Goal: Information Seeking & Learning: Learn about a topic

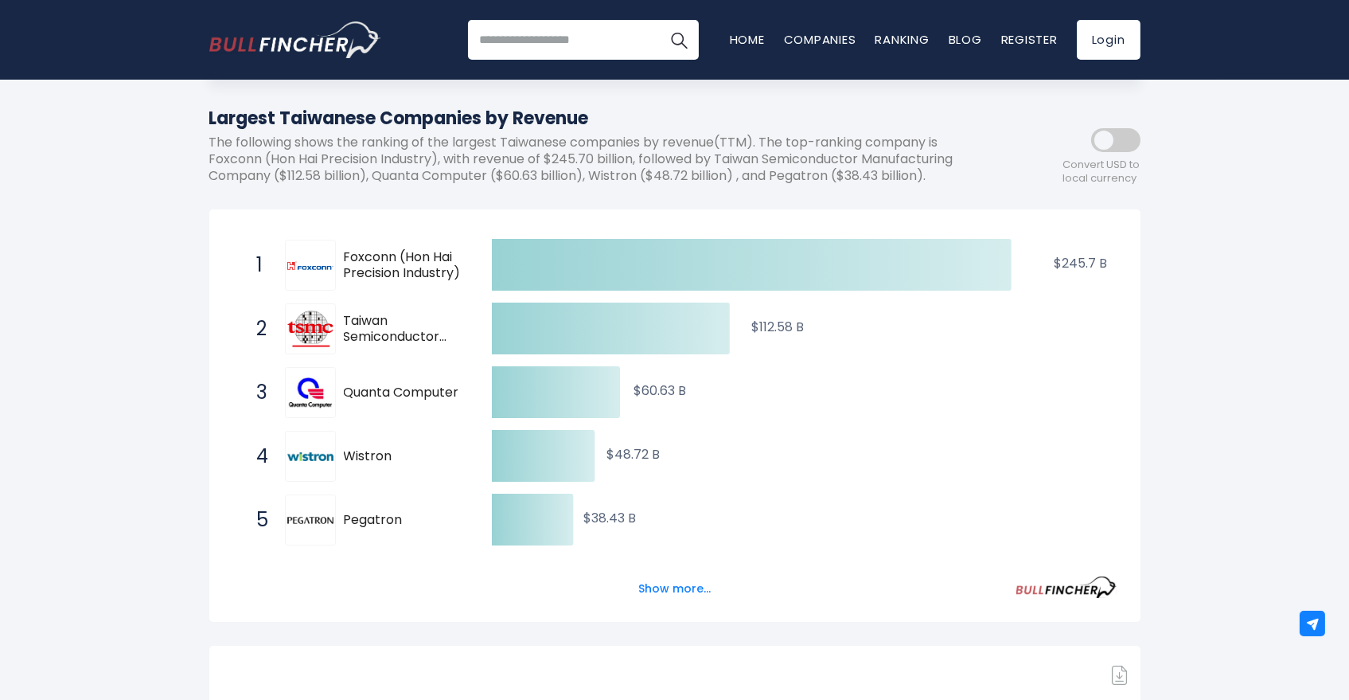
scroll to position [177, 0]
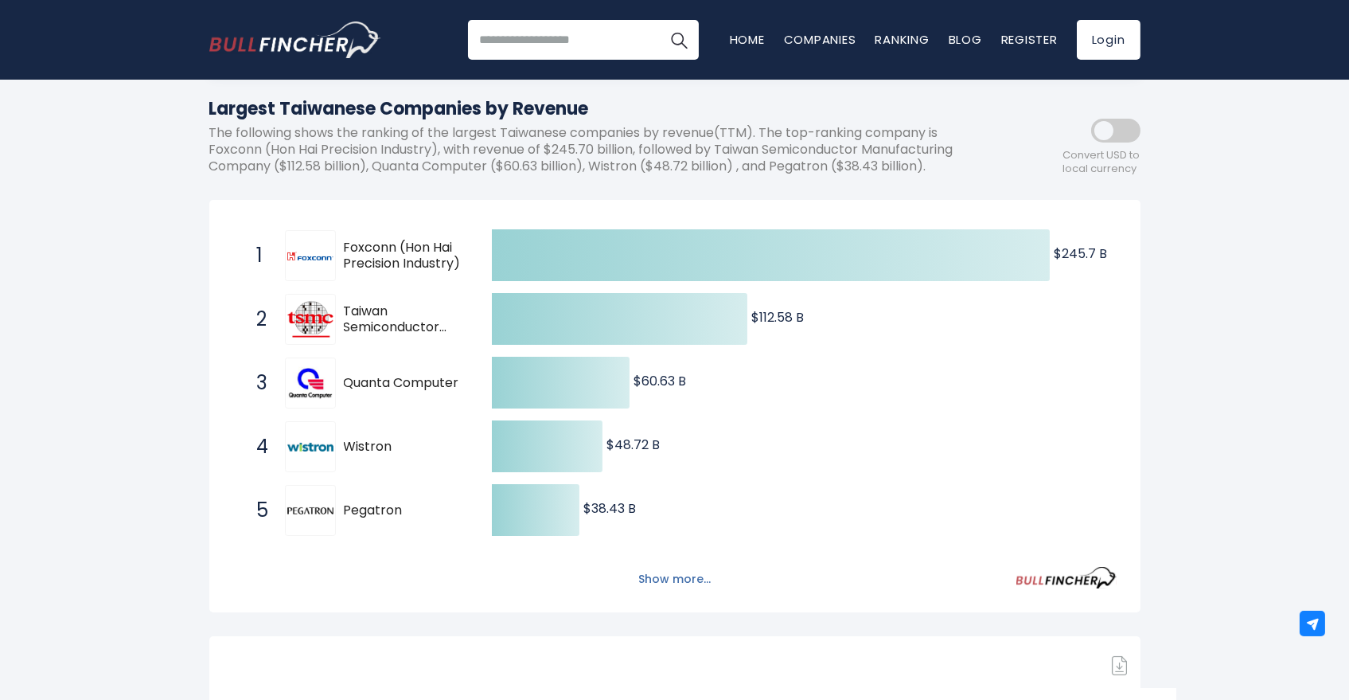
click at [674, 584] on button "Show more..." at bounding box center [675, 579] width 92 height 26
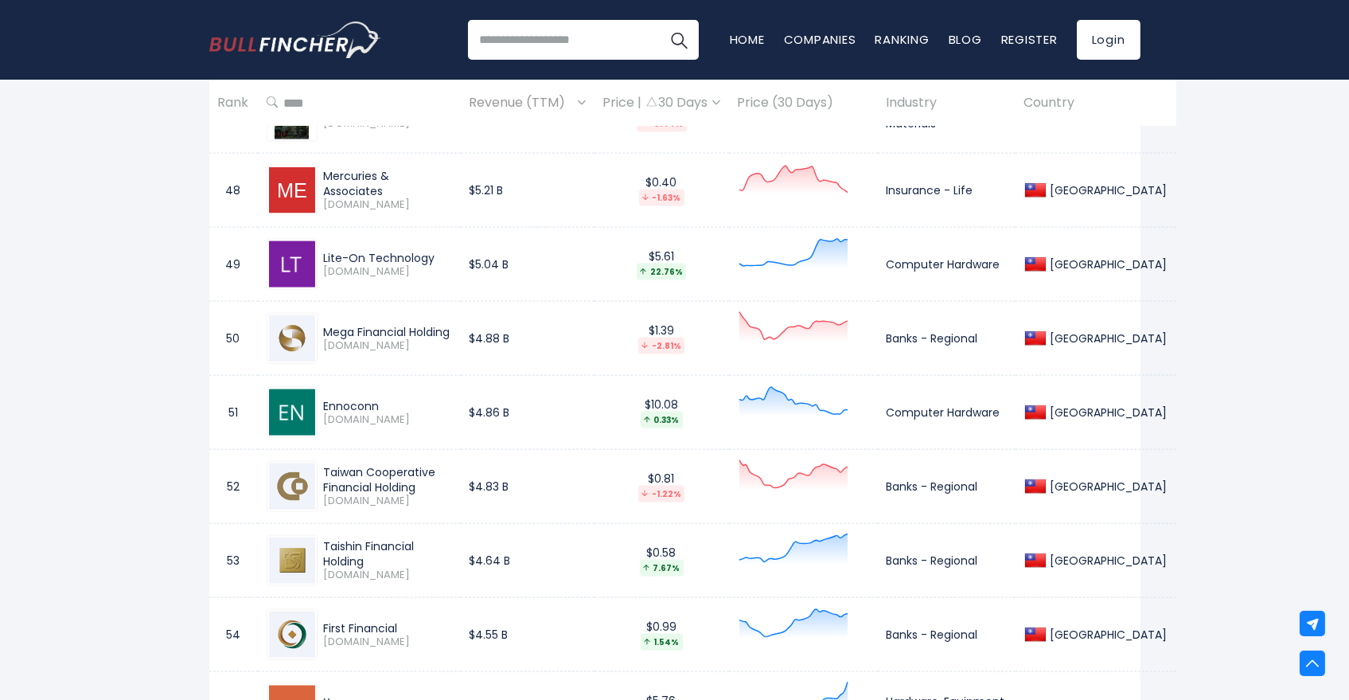
scroll to position [4776, 0]
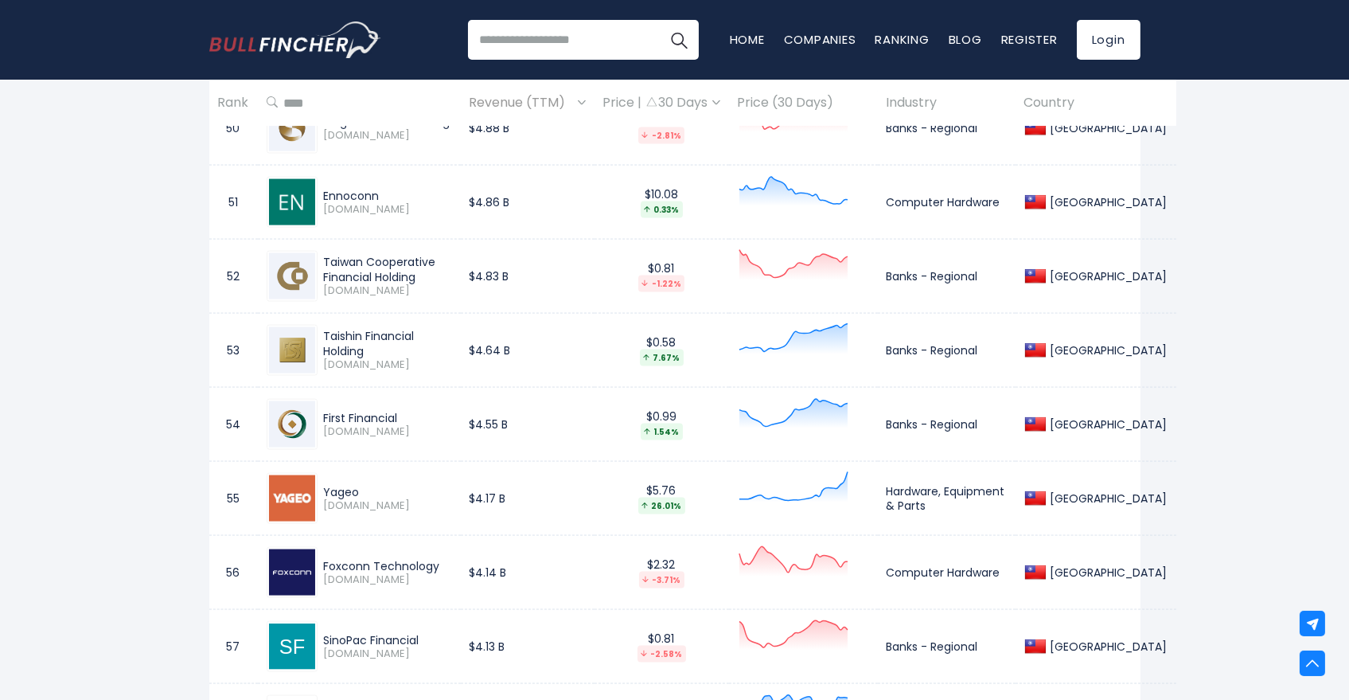
drag, startPoint x: 320, startPoint y: 540, endPoint x: 1271, endPoint y: 357, distance: 968.8
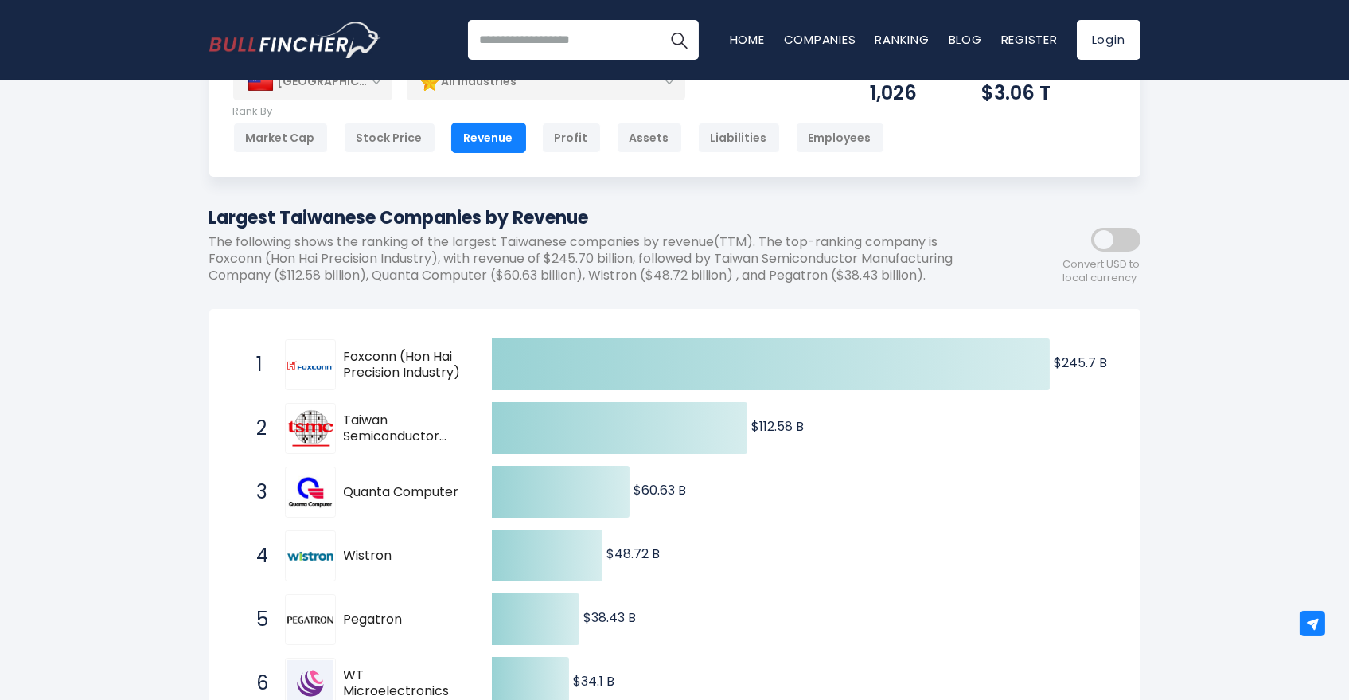
scroll to position [0, 0]
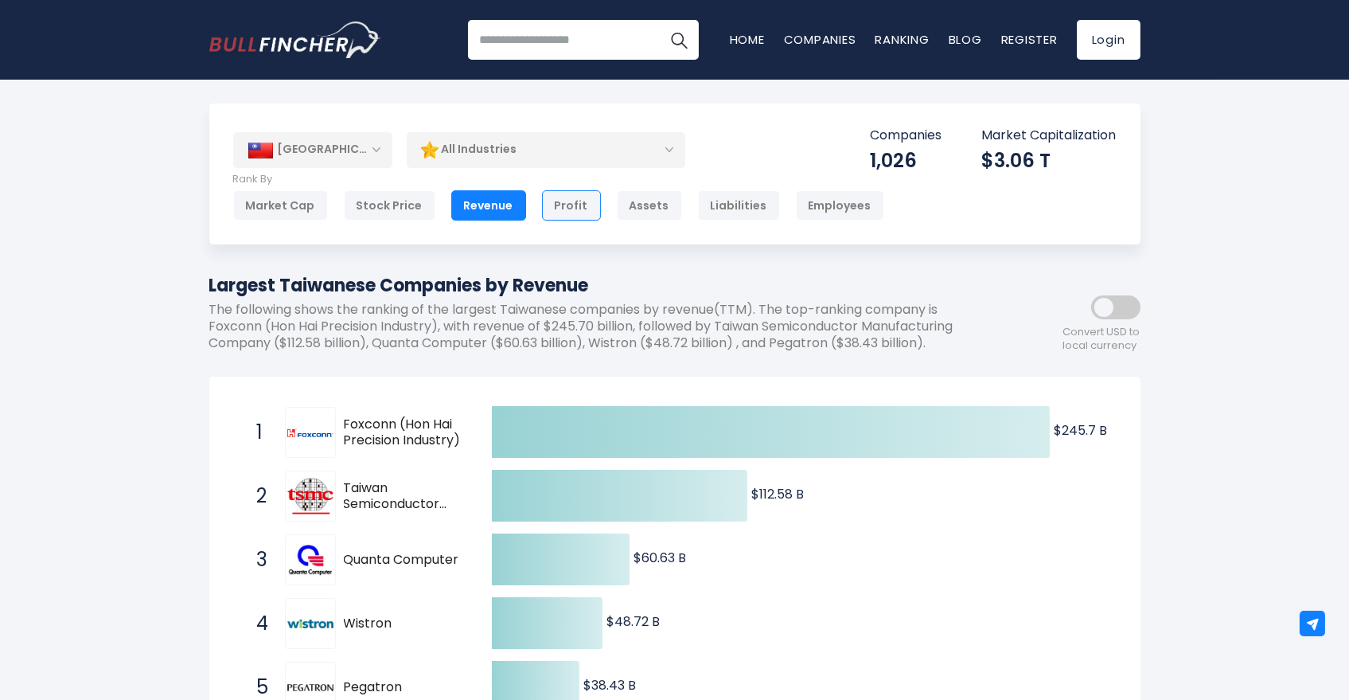
click at [564, 211] on div "Profit" at bounding box center [571, 205] width 59 height 30
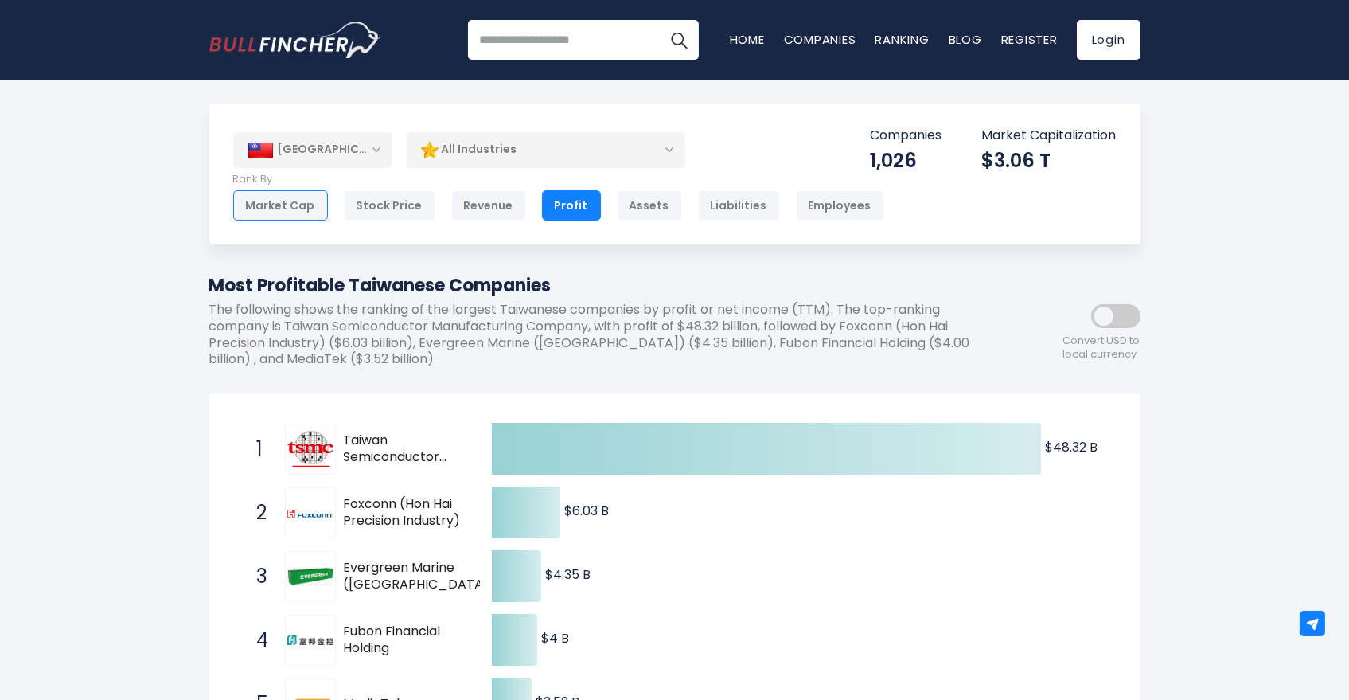
click at [267, 217] on div "Market Cap" at bounding box center [280, 205] width 95 height 30
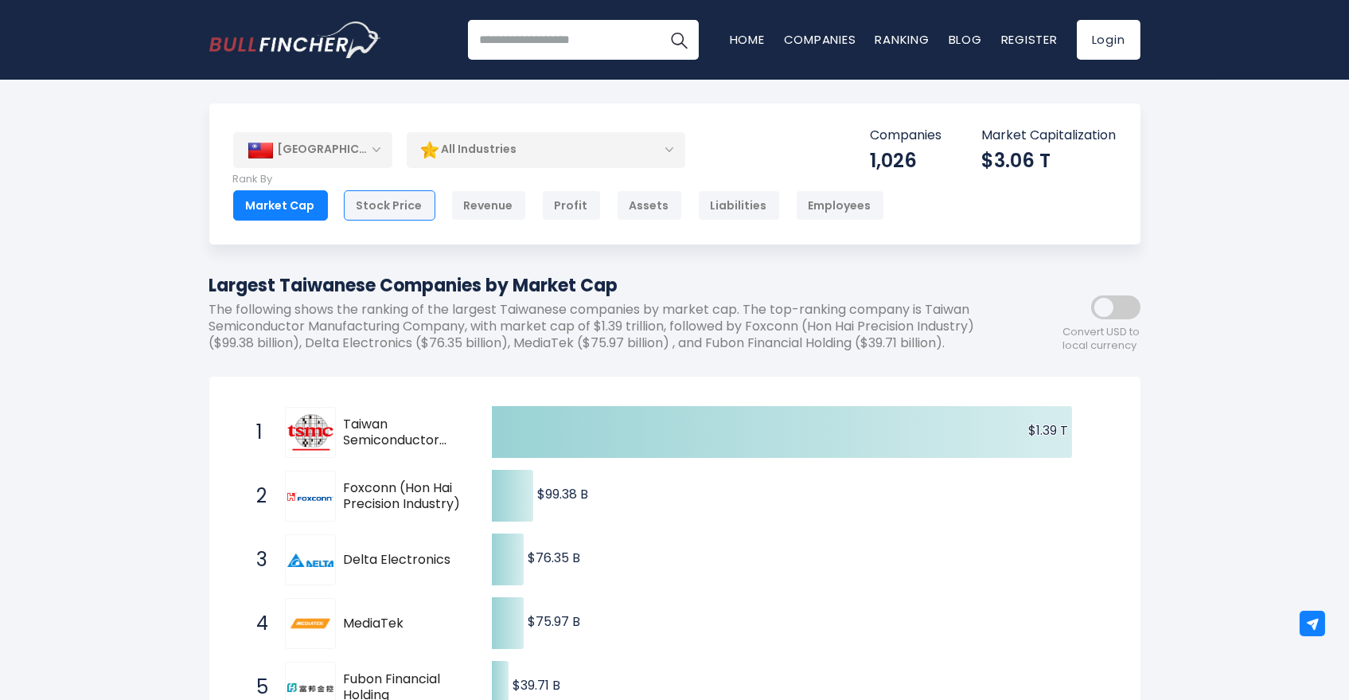
click at [388, 213] on div "Stock Price" at bounding box center [390, 205] width 92 height 30
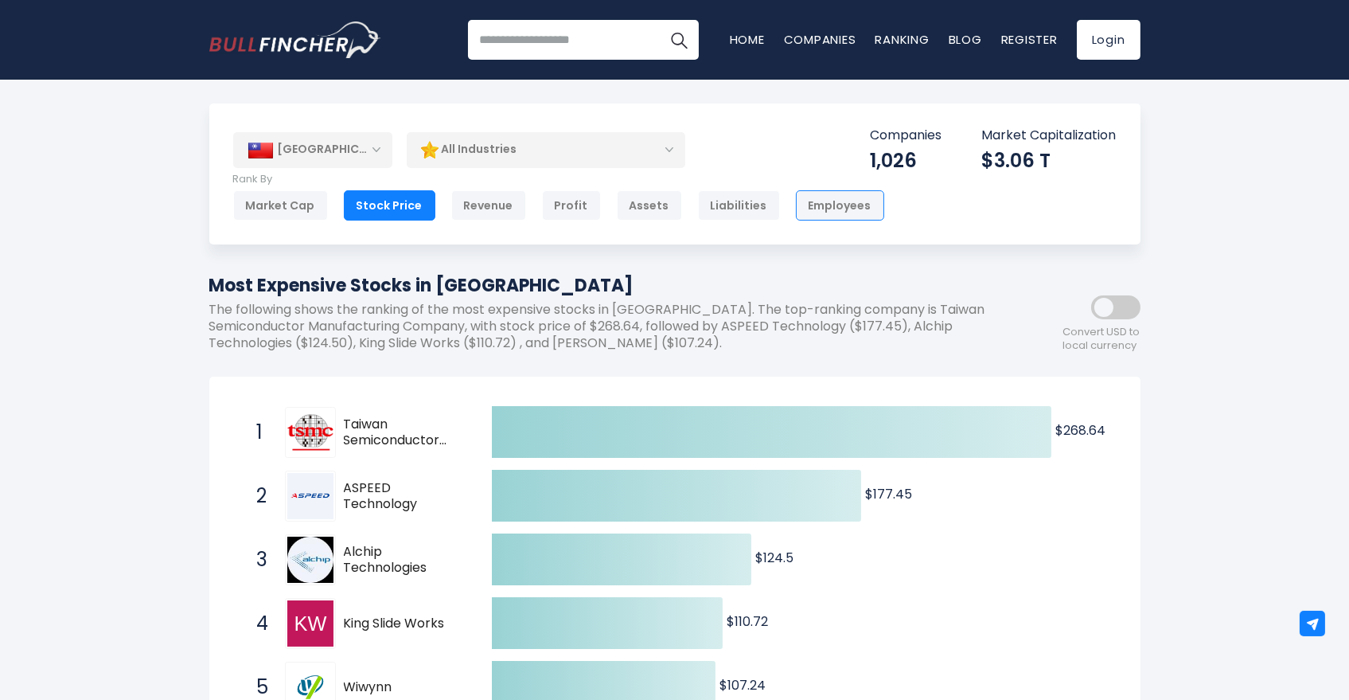
click at [798, 209] on div "Employees" at bounding box center [840, 205] width 88 height 30
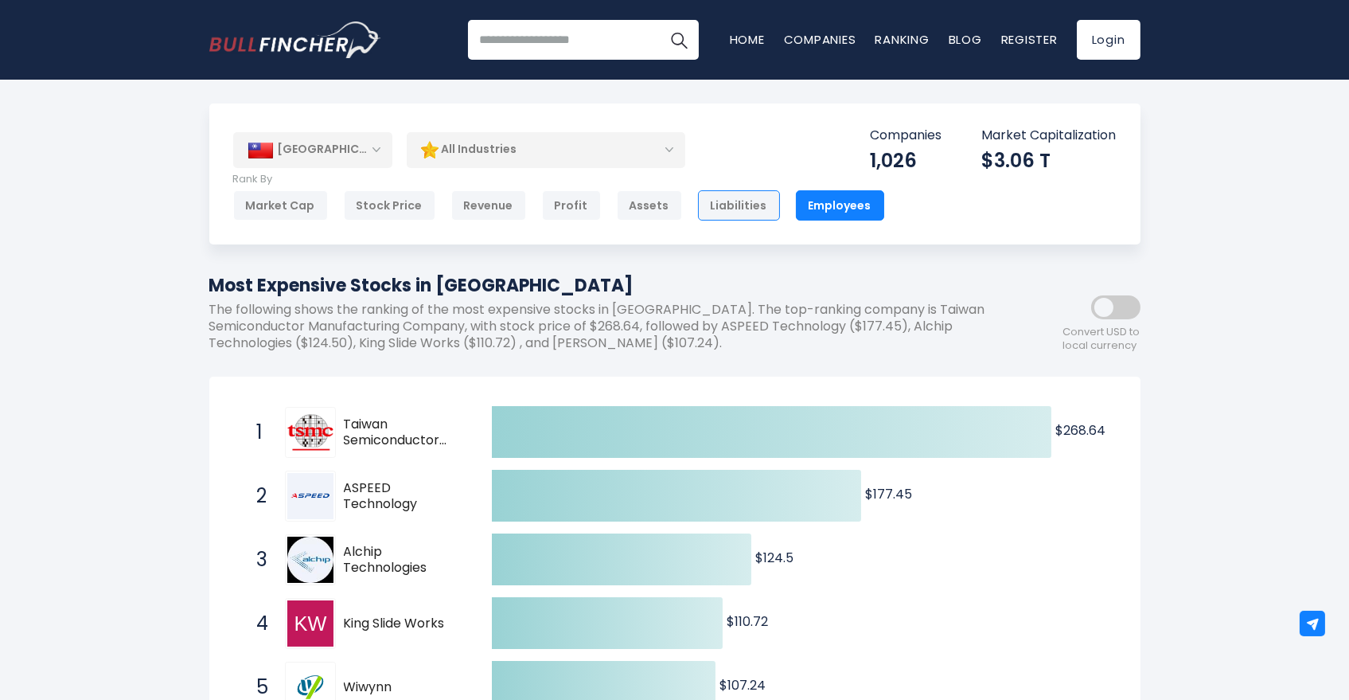
click at [721, 194] on div "Liabilities" at bounding box center [739, 205] width 82 height 30
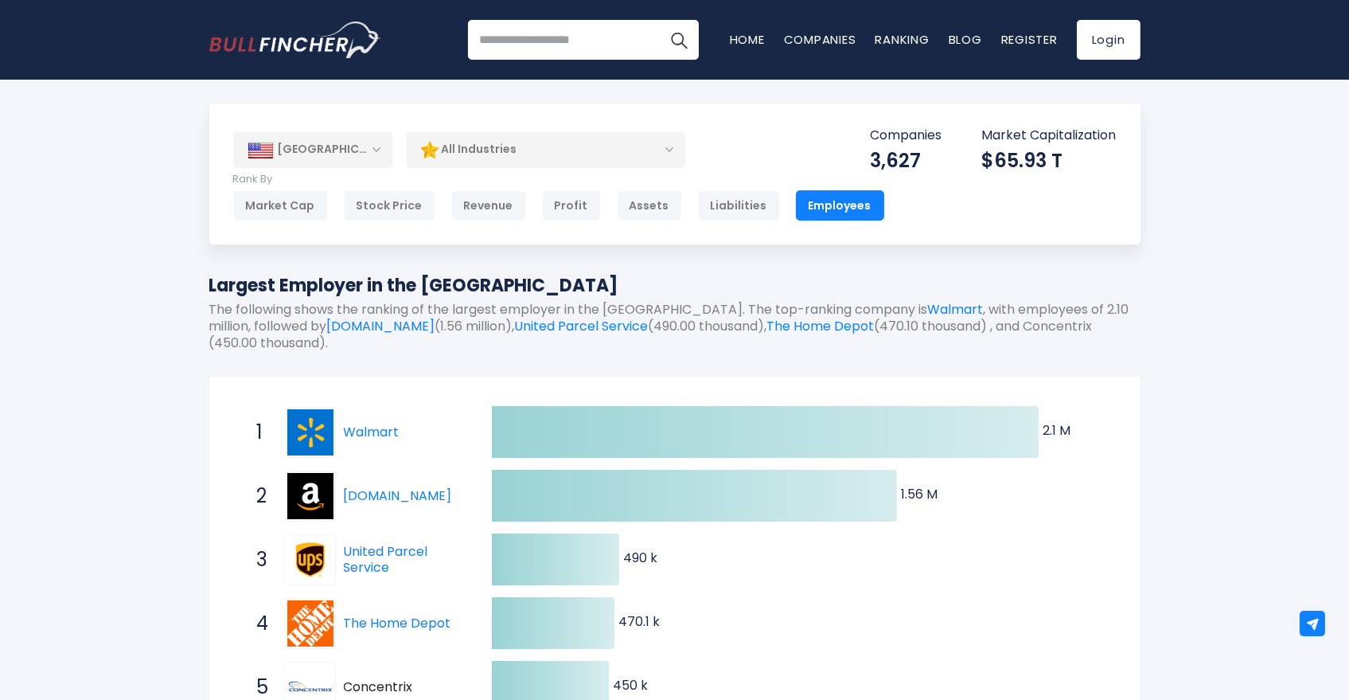
click at [374, 149] on div "[GEOGRAPHIC_DATA]" at bounding box center [312, 149] width 159 height 35
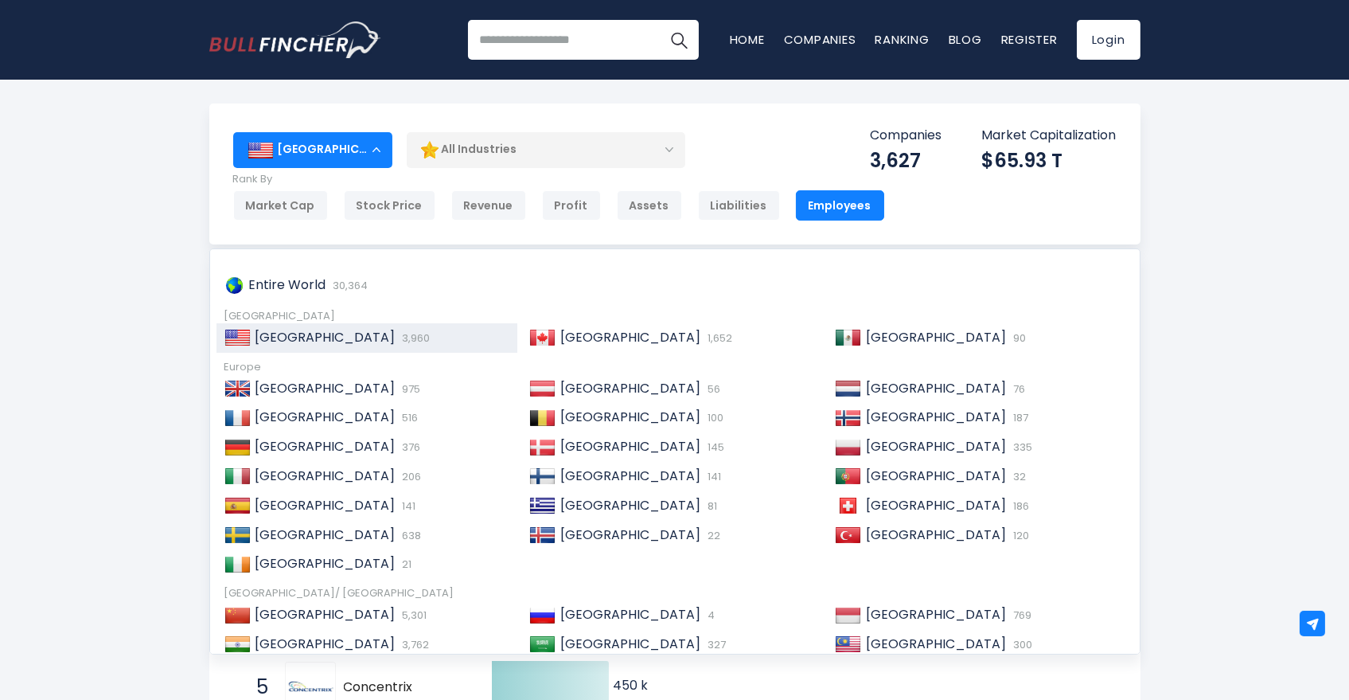
click at [501, 144] on div "All Industries" at bounding box center [546, 149] width 279 height 37
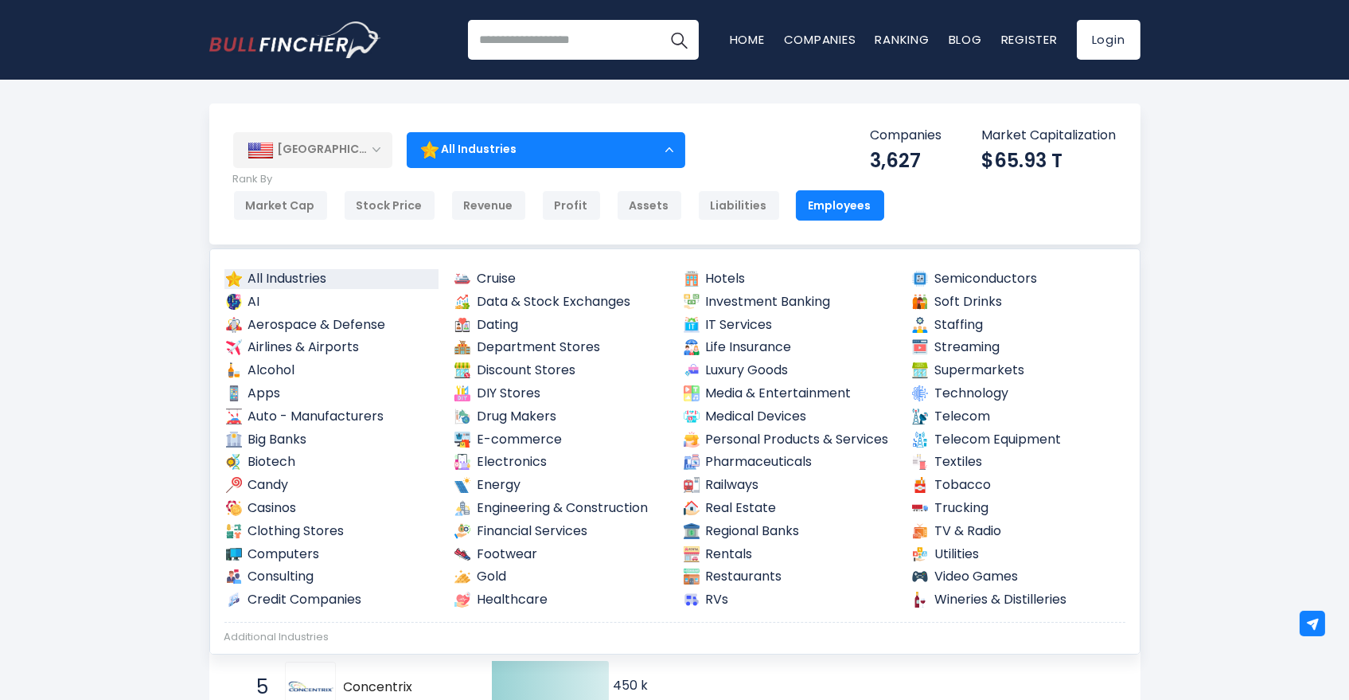
click at [320, 150] on div "[GEOGRAPHIC_DATA]" at bounding box center [312, 149] width 159 height 35
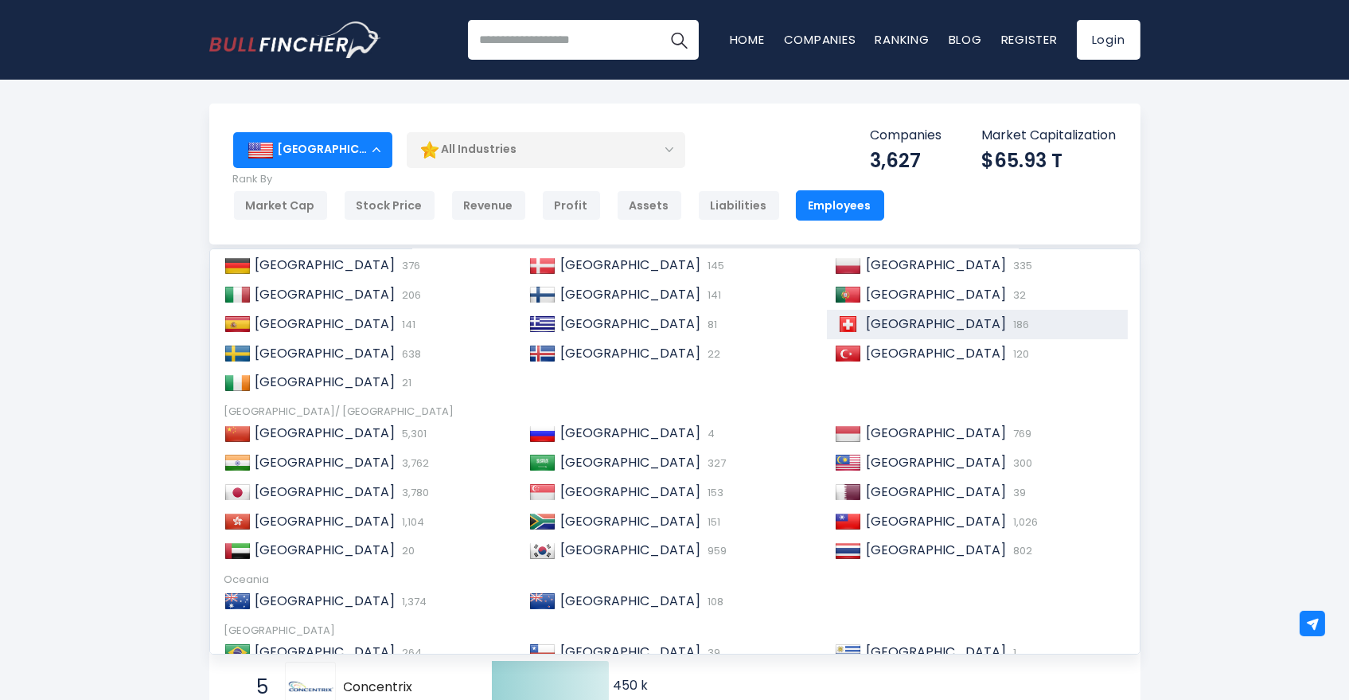
scroll to position [244, 0]
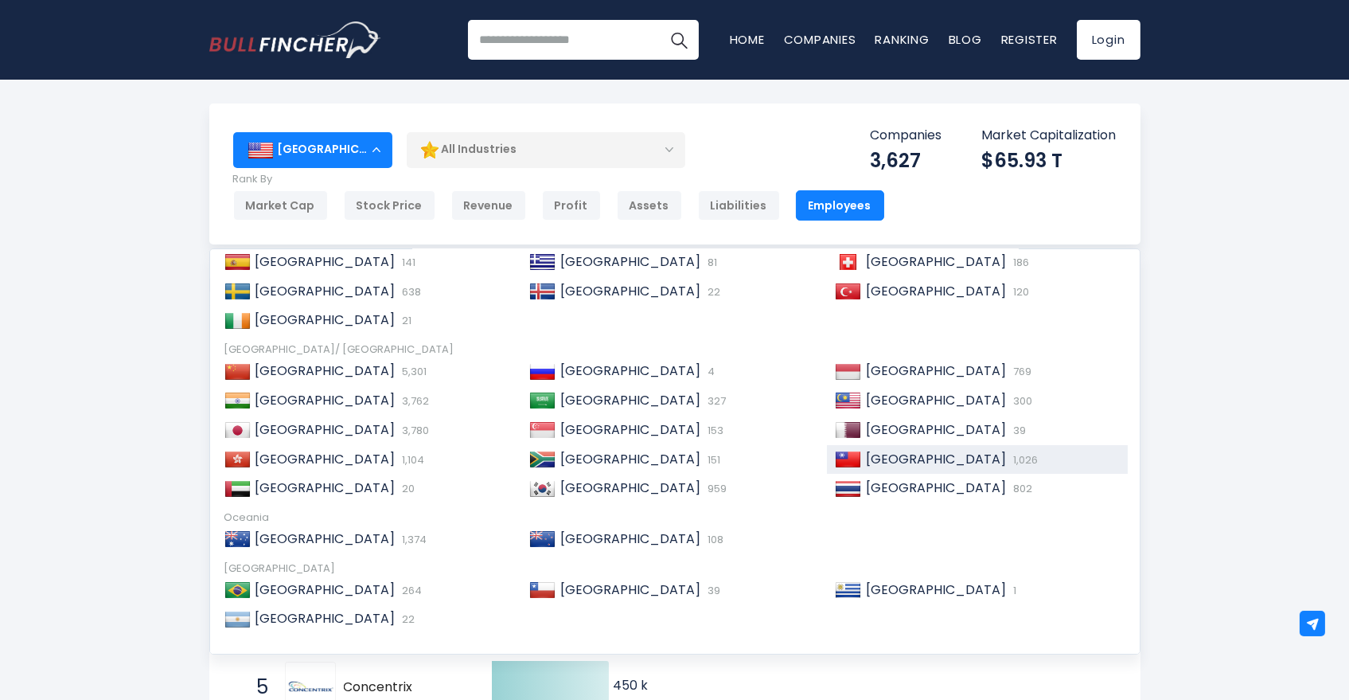
click at [883, 462] on span "[GEOGRAPHIC_DATA]" at bounding box center [936, 459] width 140 height 18
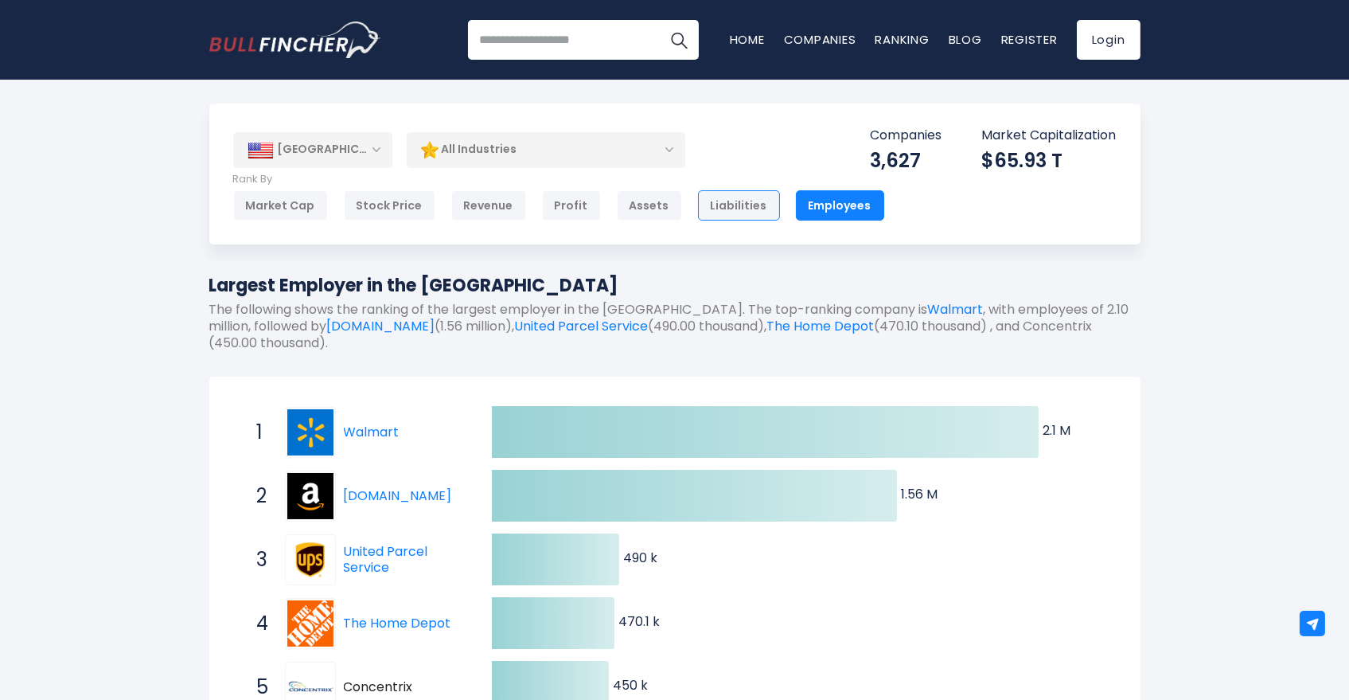
click at [720, 207] on div "Liabilities" at bounding box center [739, 205] width 82 height 30
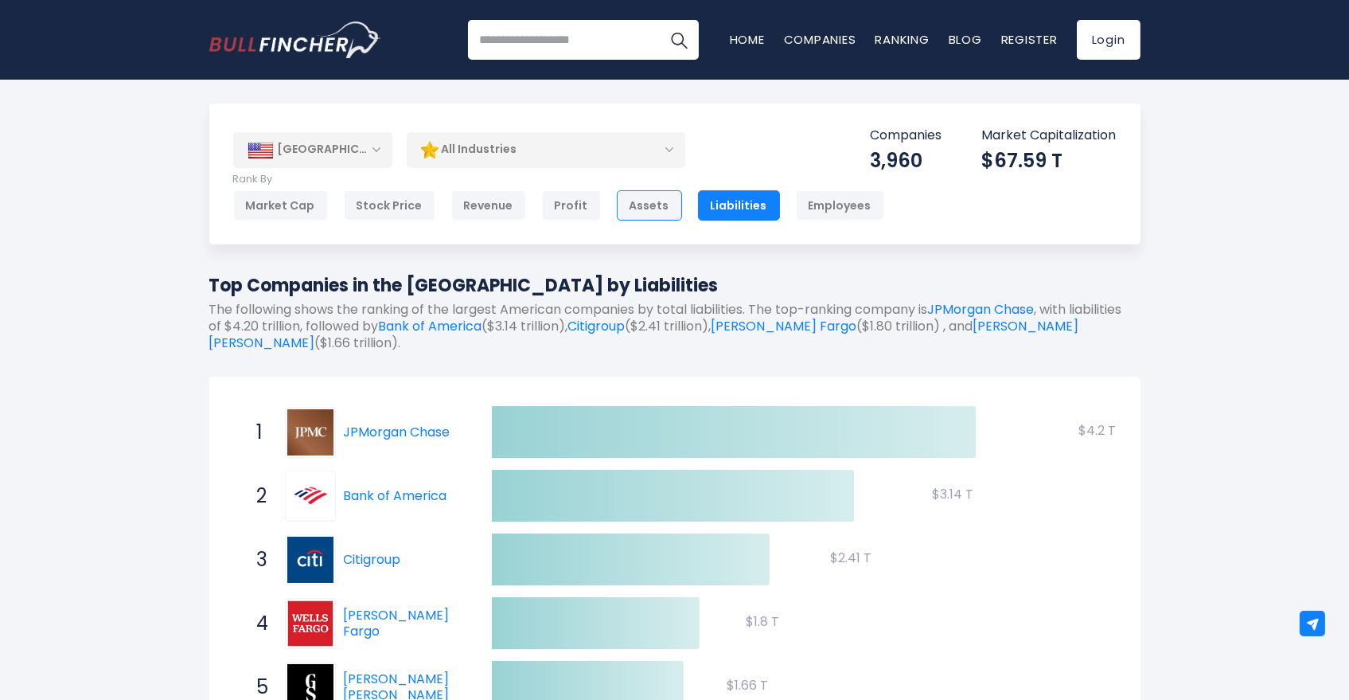
click at [637, 206] on div "Assets" at bounding box center [649, 205] width 65 height 30
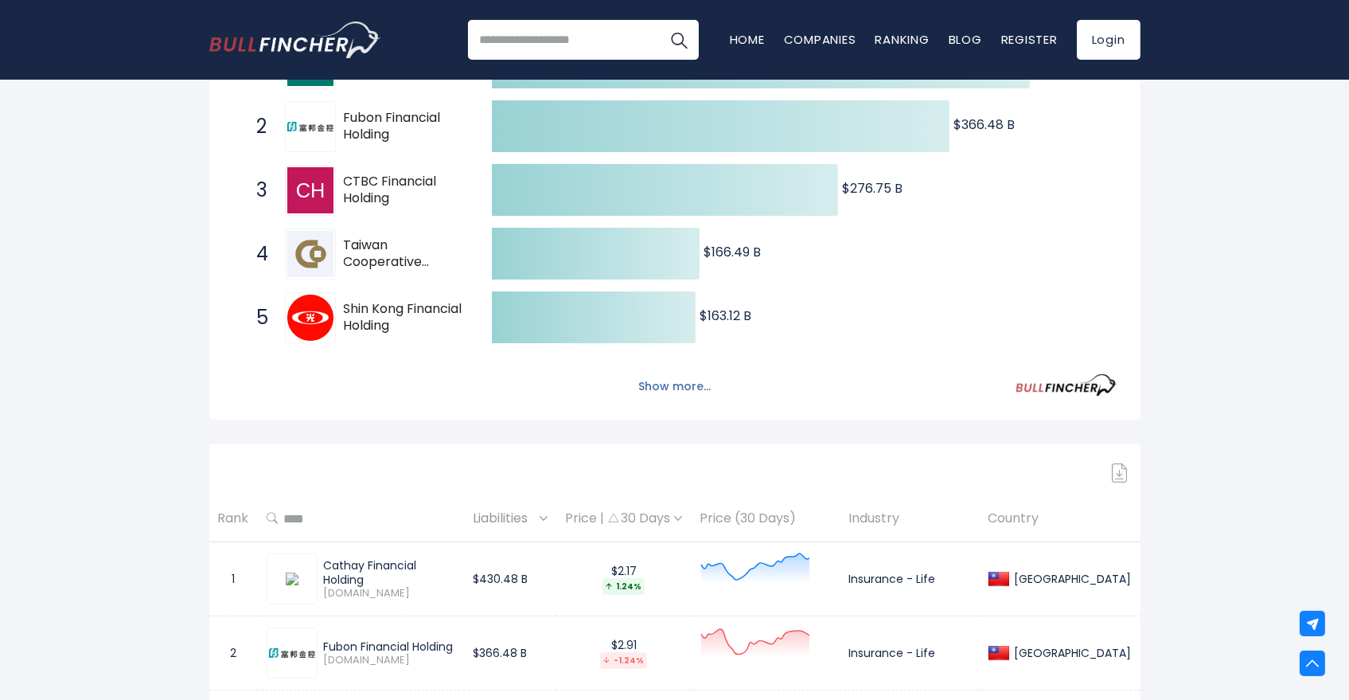
scroll to position [442, 0]
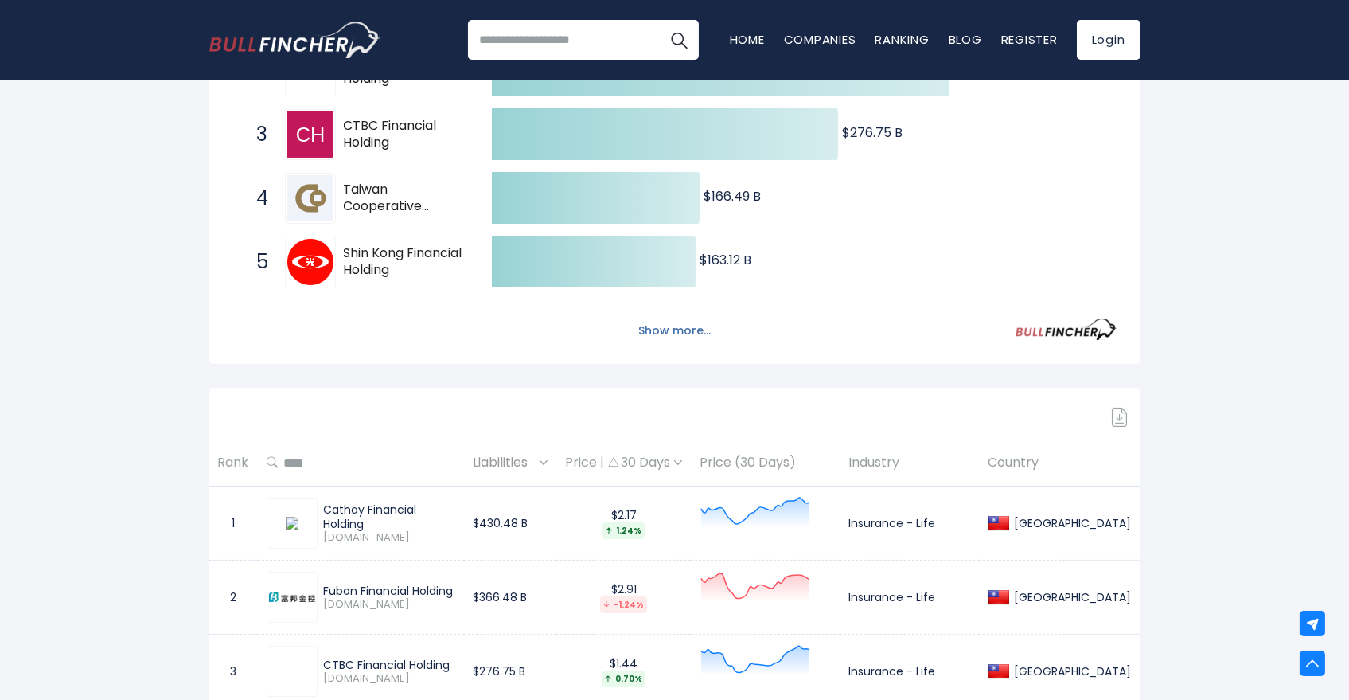
click at [662, 333] on button "Show more..." at bounding box center [675, 331] width 92 height 26
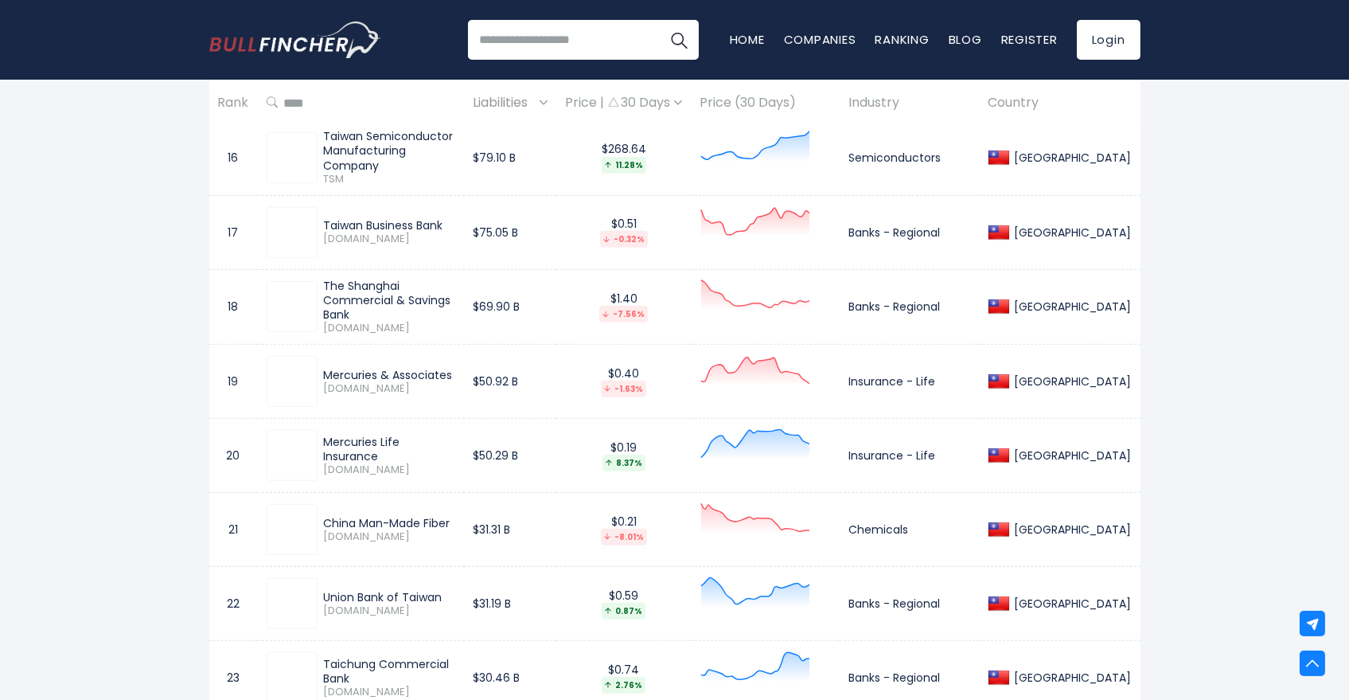
scroll to position [0, 0]
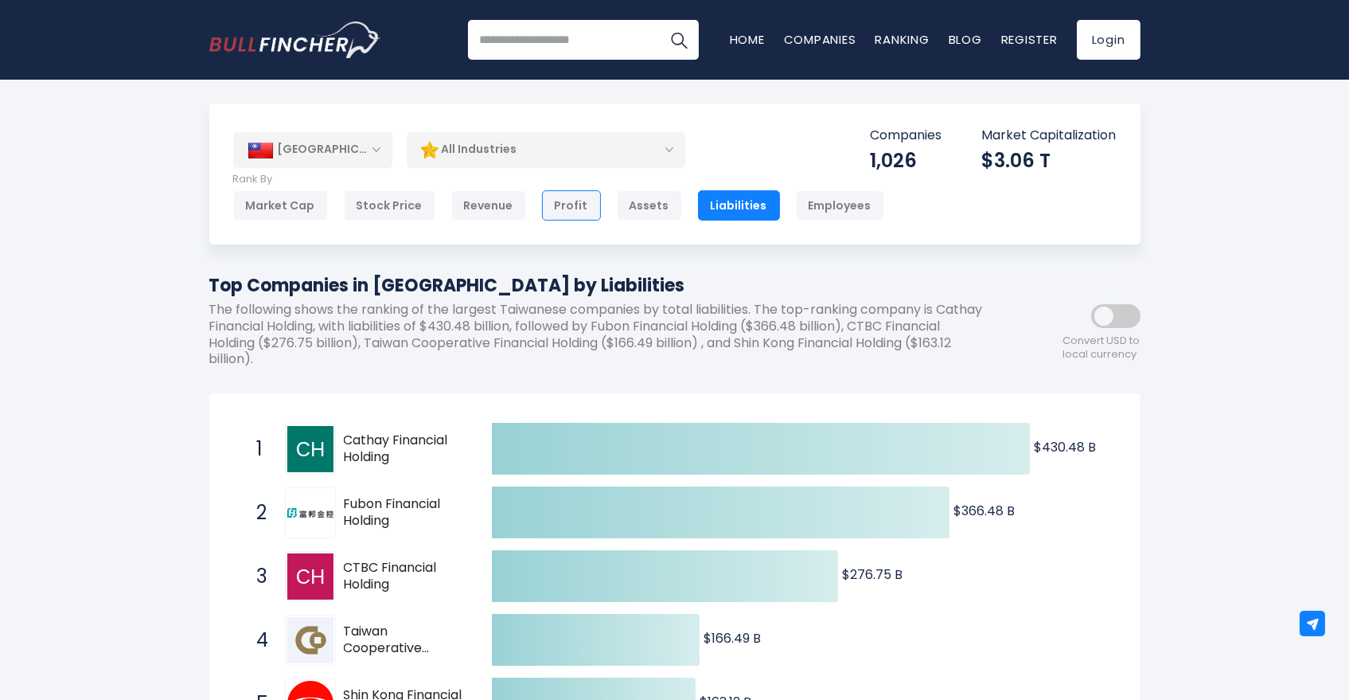
click at [550, 201] on div "Profit" at bounding box center [571, 205] width 59 height 30
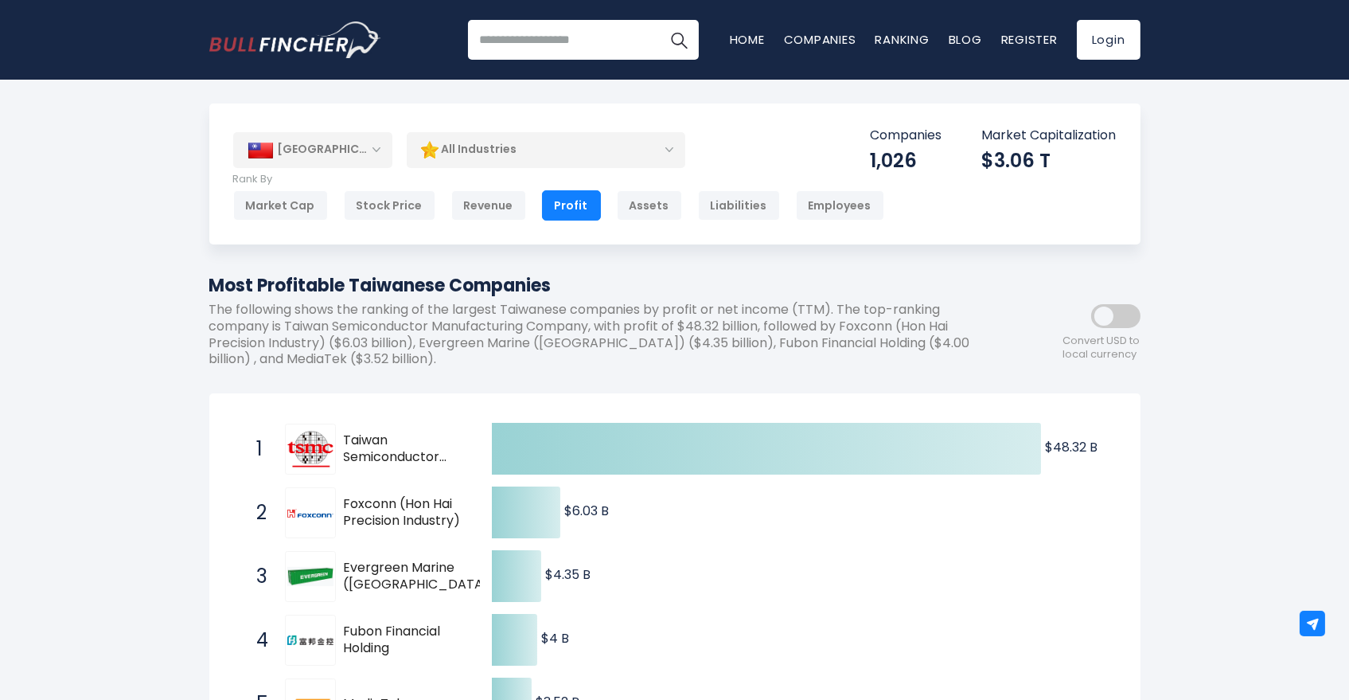
click at [328, 157] on div "[GEOGRAPHIC_DATA]" at bounding box center [312, 149] width 159 height 35
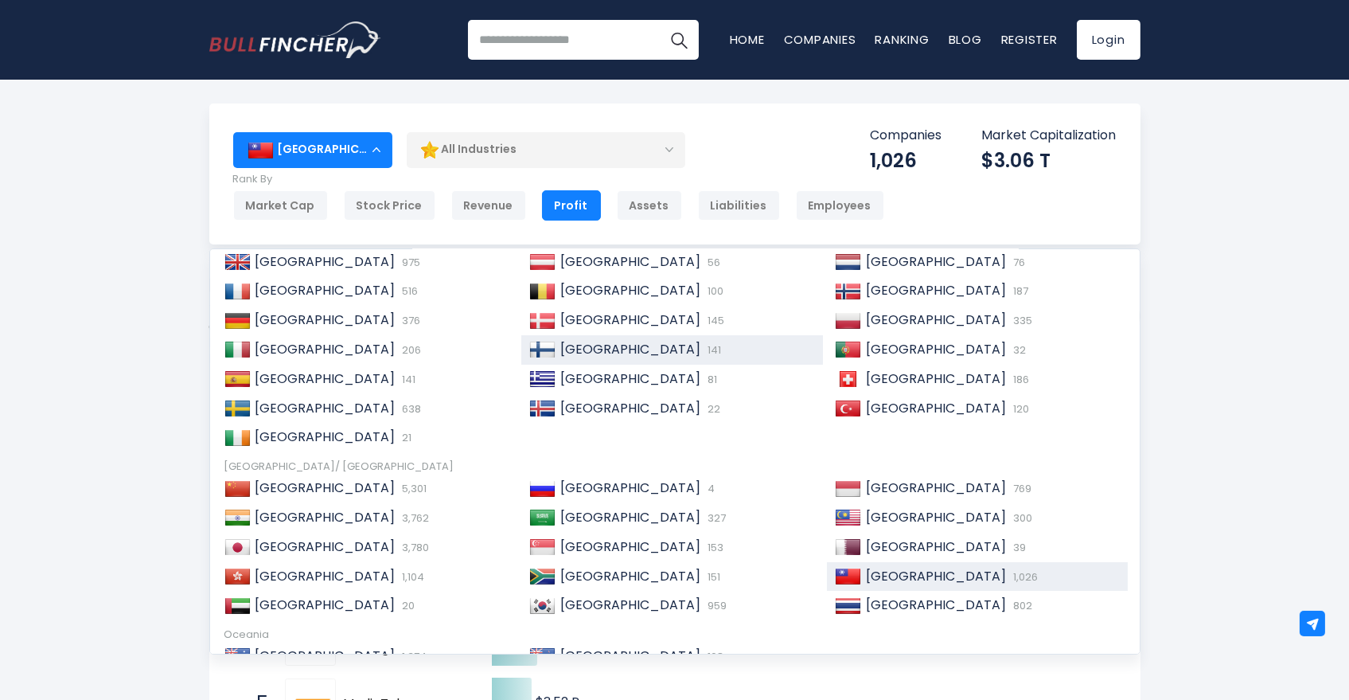
scroll to position [244, 0]
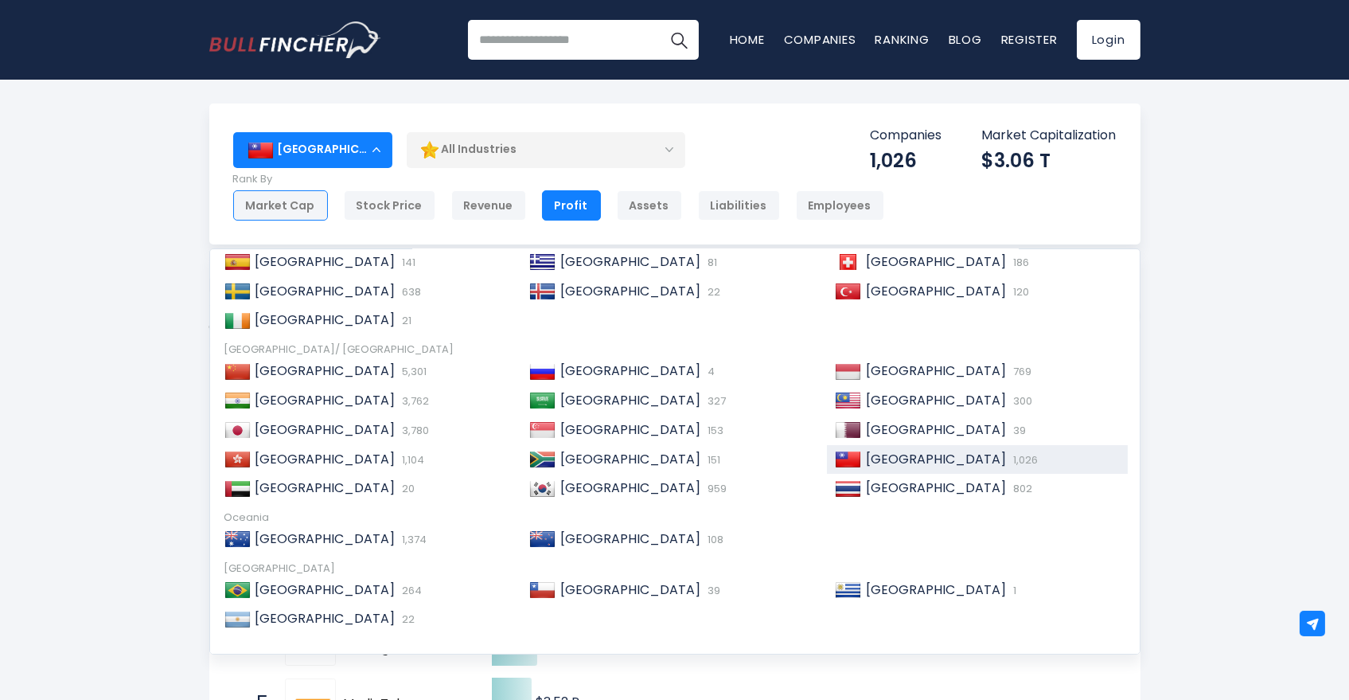
click at [298, 202] on div "Market Cap" at bounding box center [280, 205] width 95 height 30
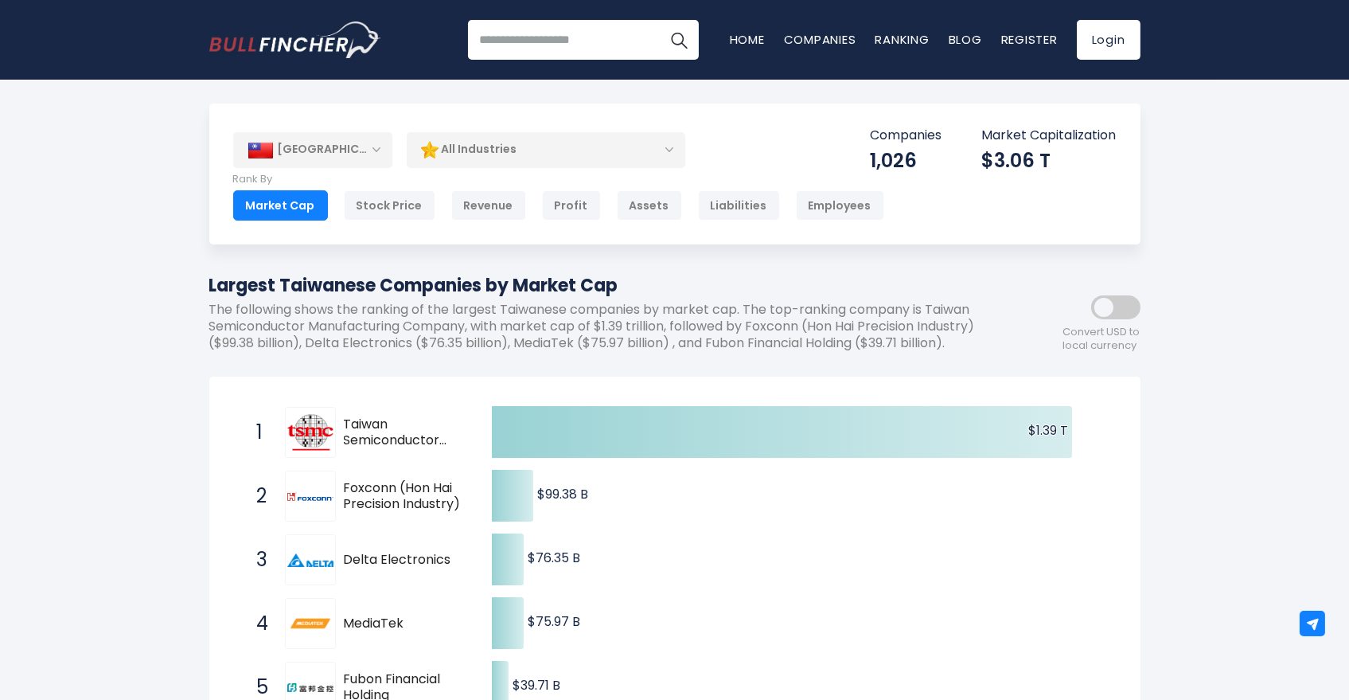
click at [383, 151] on div "[GEOGRAPHIC_DATA]" at bounding box center [312, 149] width 159 height 35
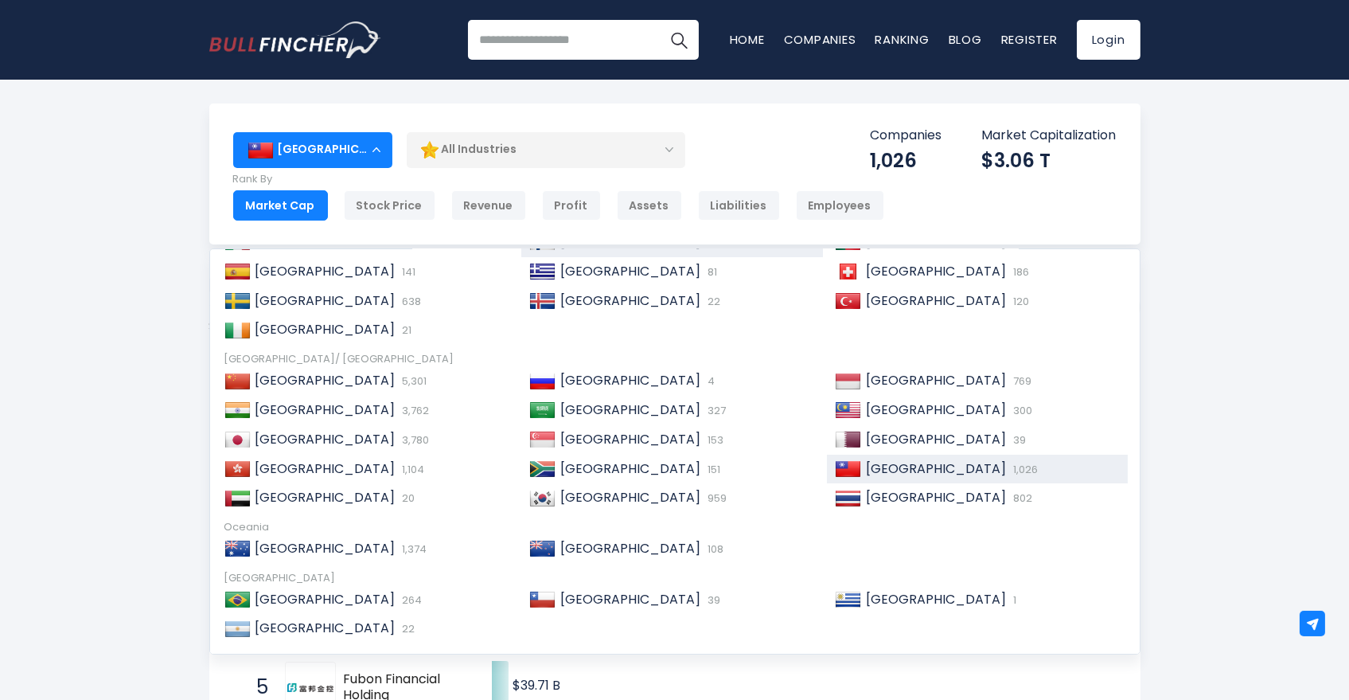
scroll to position [244, 0]
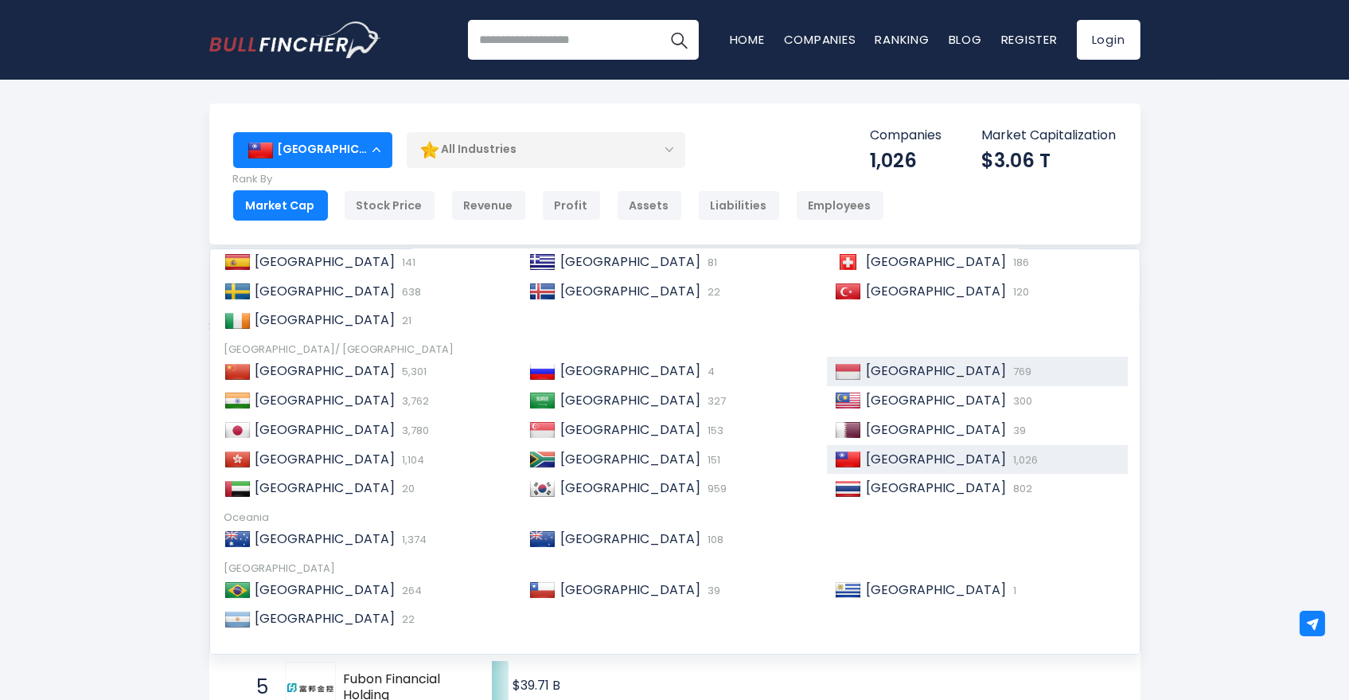
click at [866, 376] on span "[GEOGRAPHIC_DATA]" at bounding box center [936, 370] width 140 height 18
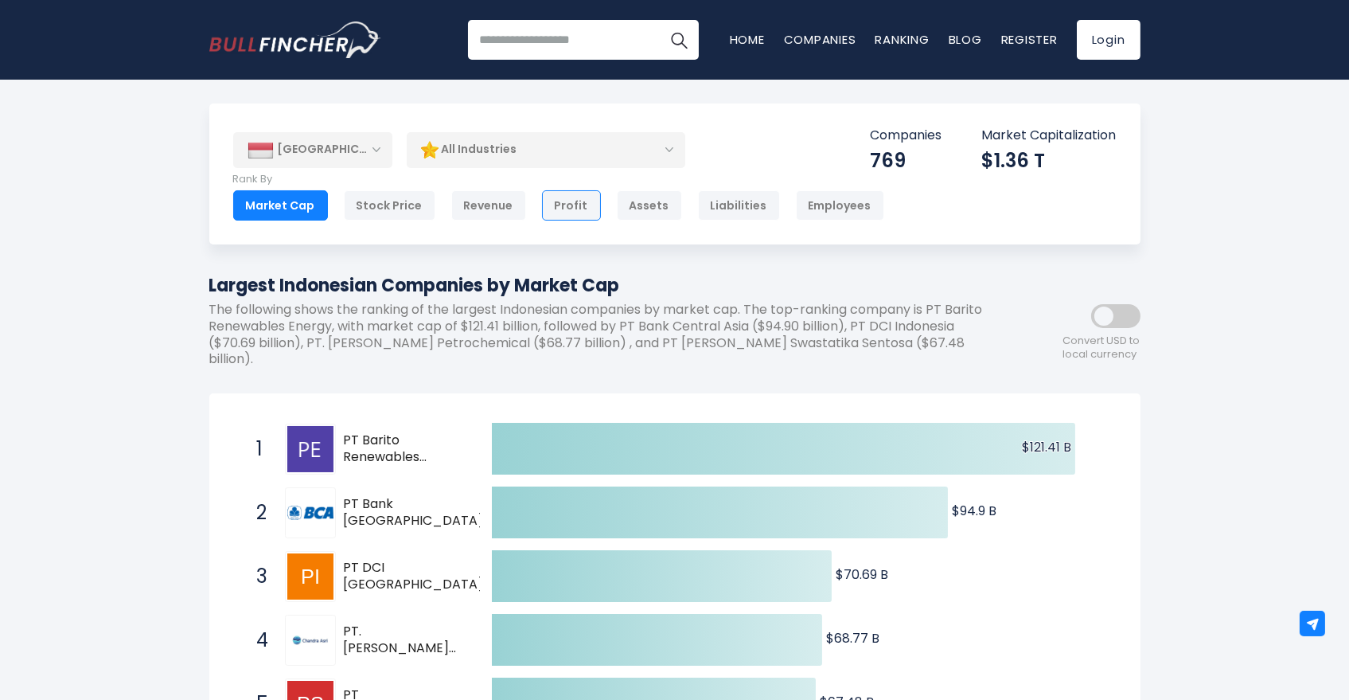
click at [568, 204] on div "Profit" at bounding box center [571, 205] width 59 height 30
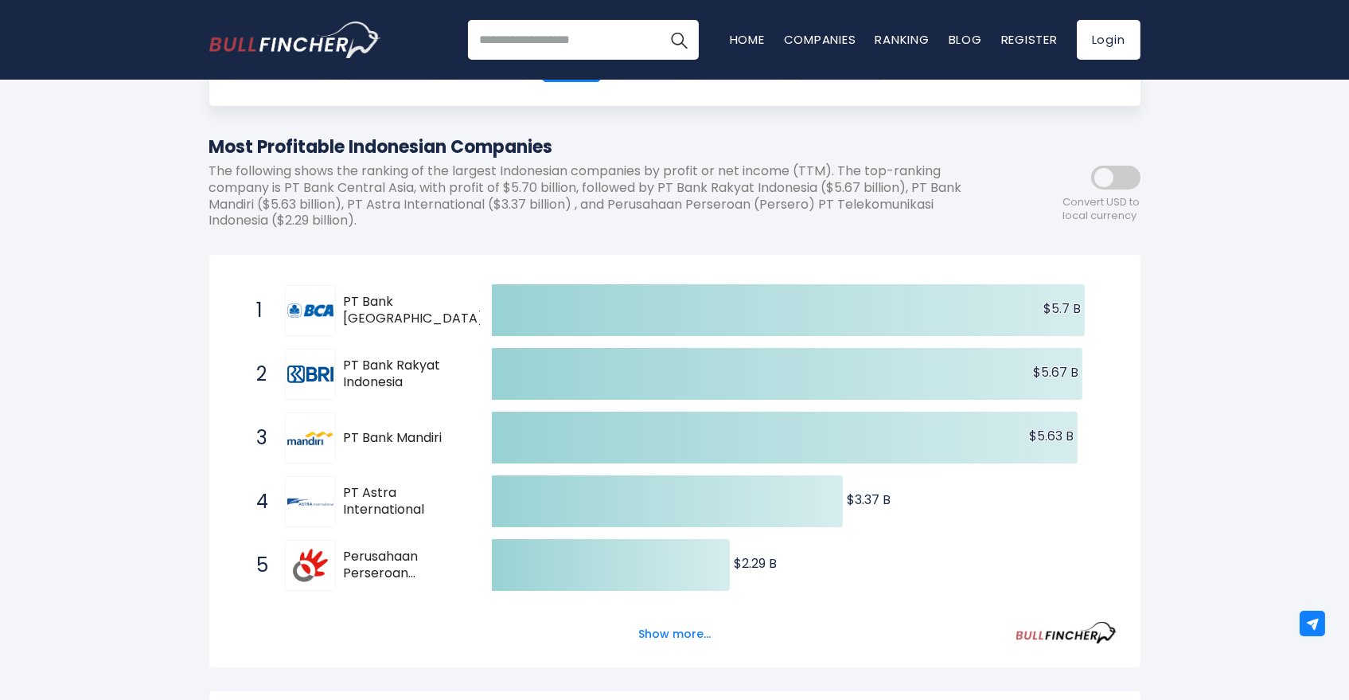
scroll to position [177, 0]
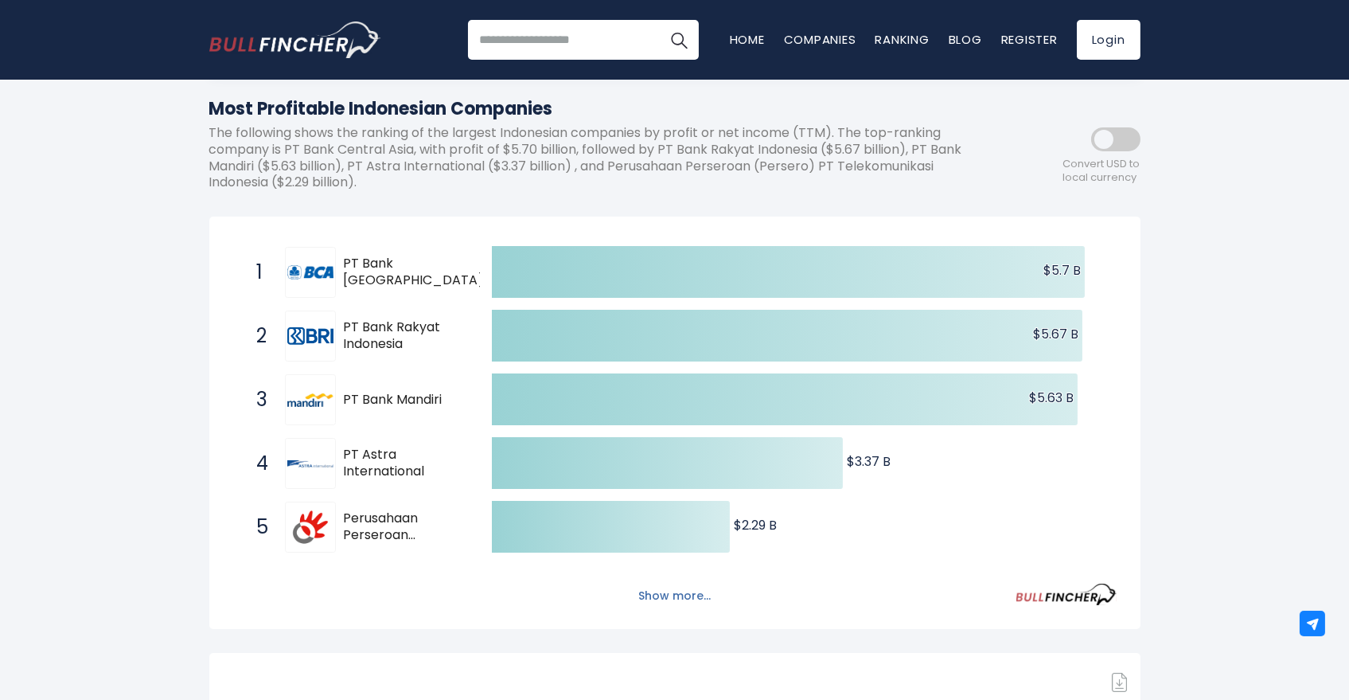
click at [663, 599] on button "Show more..." at bounding box center [675, 596] width 92 height 26
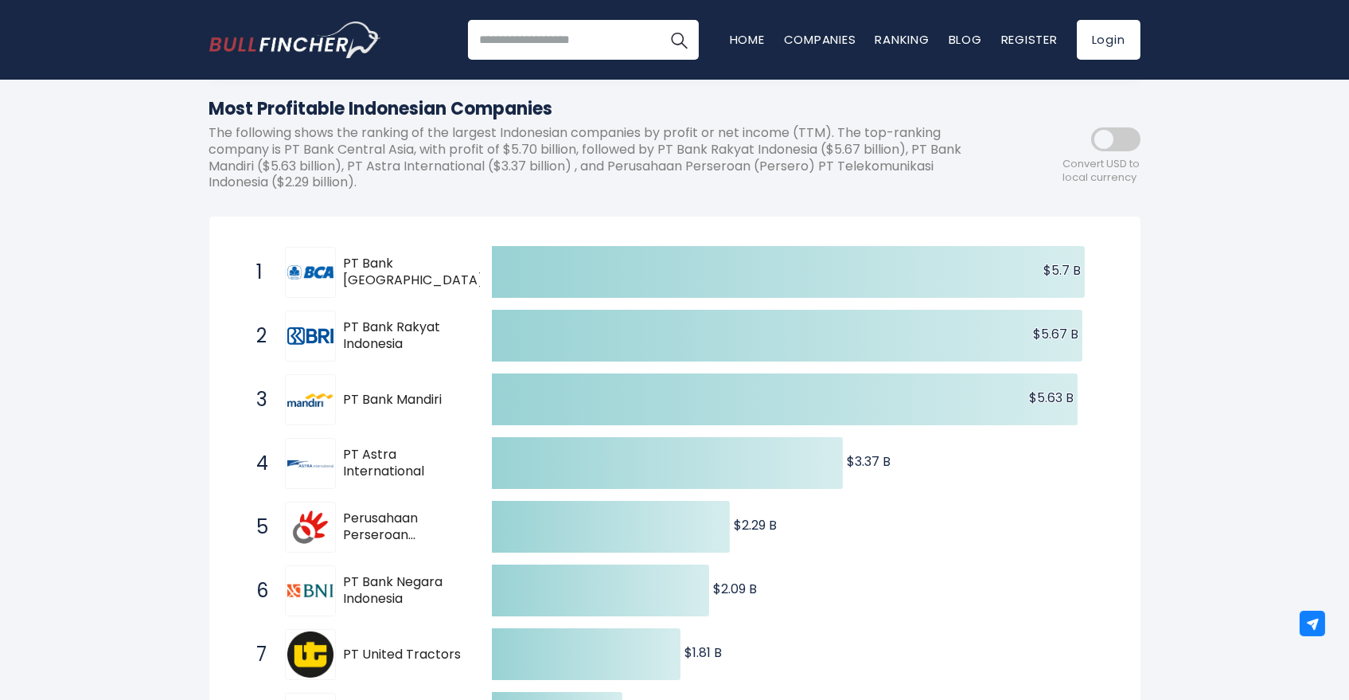
scroll to position [0, 0]
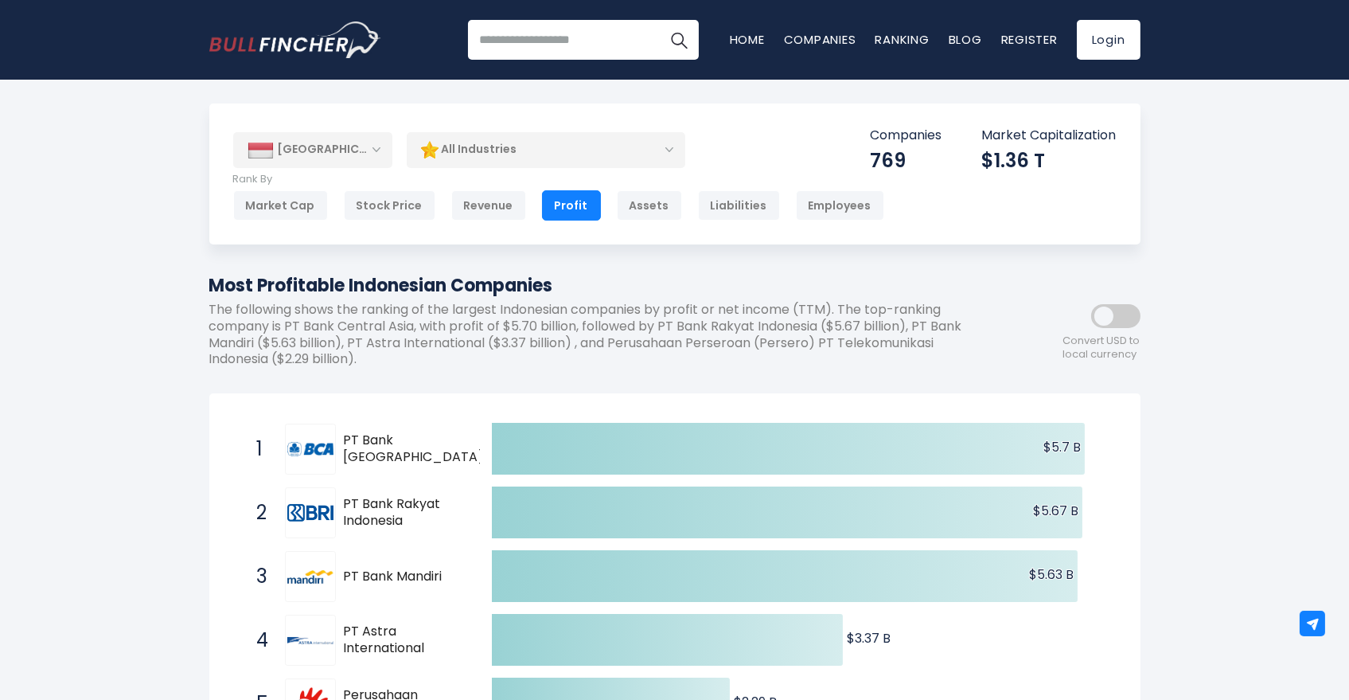
click at [328, 139] on div "[GEOGRAPHIC_DATA]" at bounding box center [312, 149] width 159 height 35
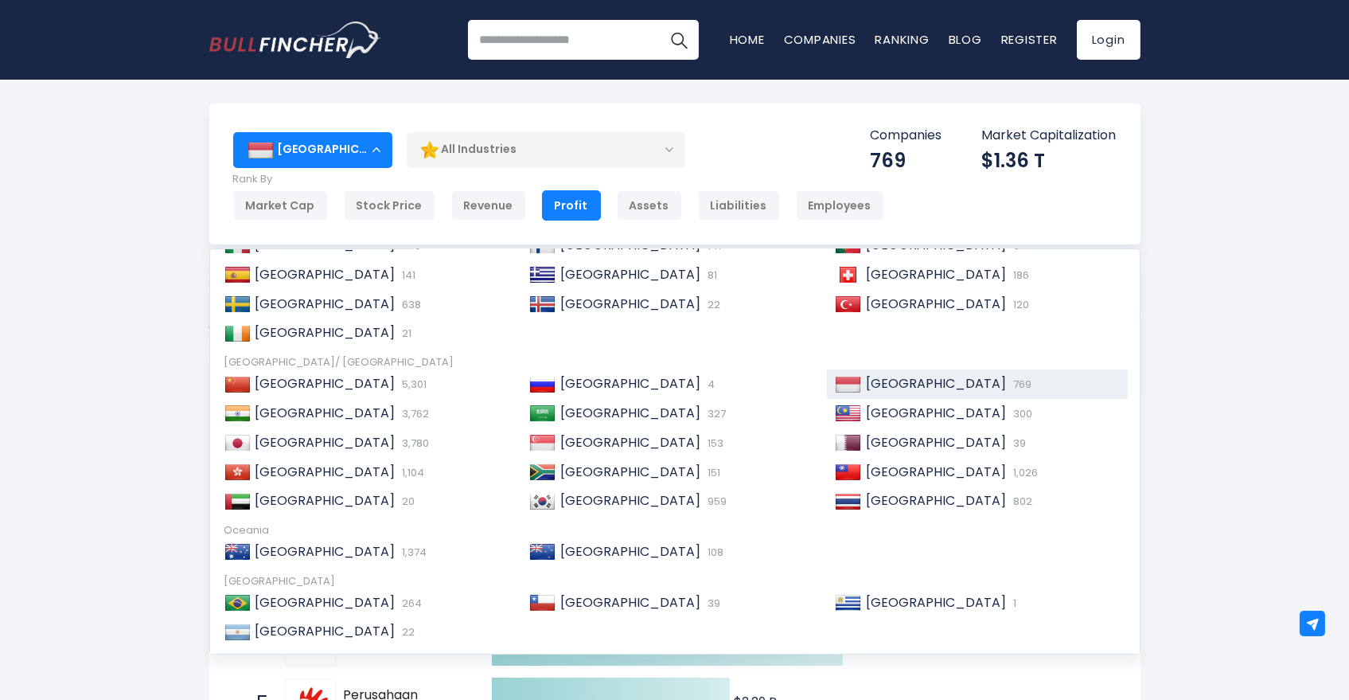
scroll to position [244, 0]
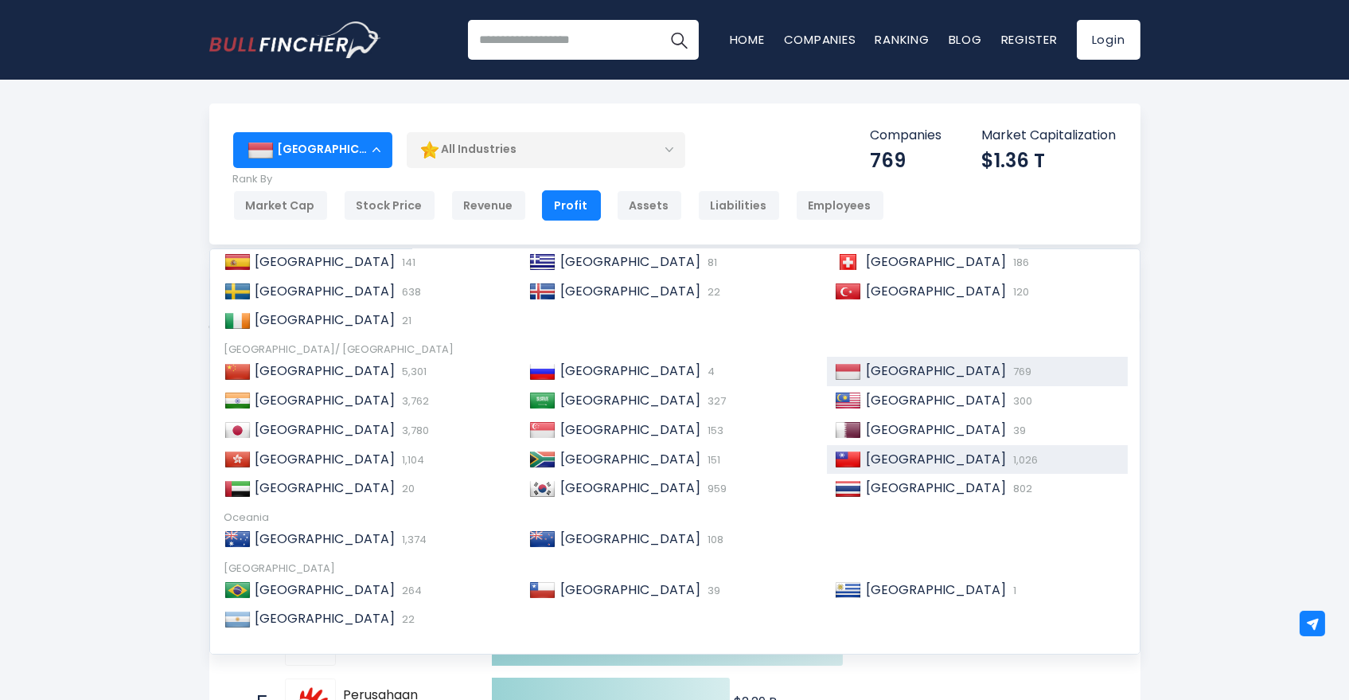
click at [889, 467] on span "[GEOGRAPHIC_DATA]" at bounding box center [936, 459] width 140 height 18
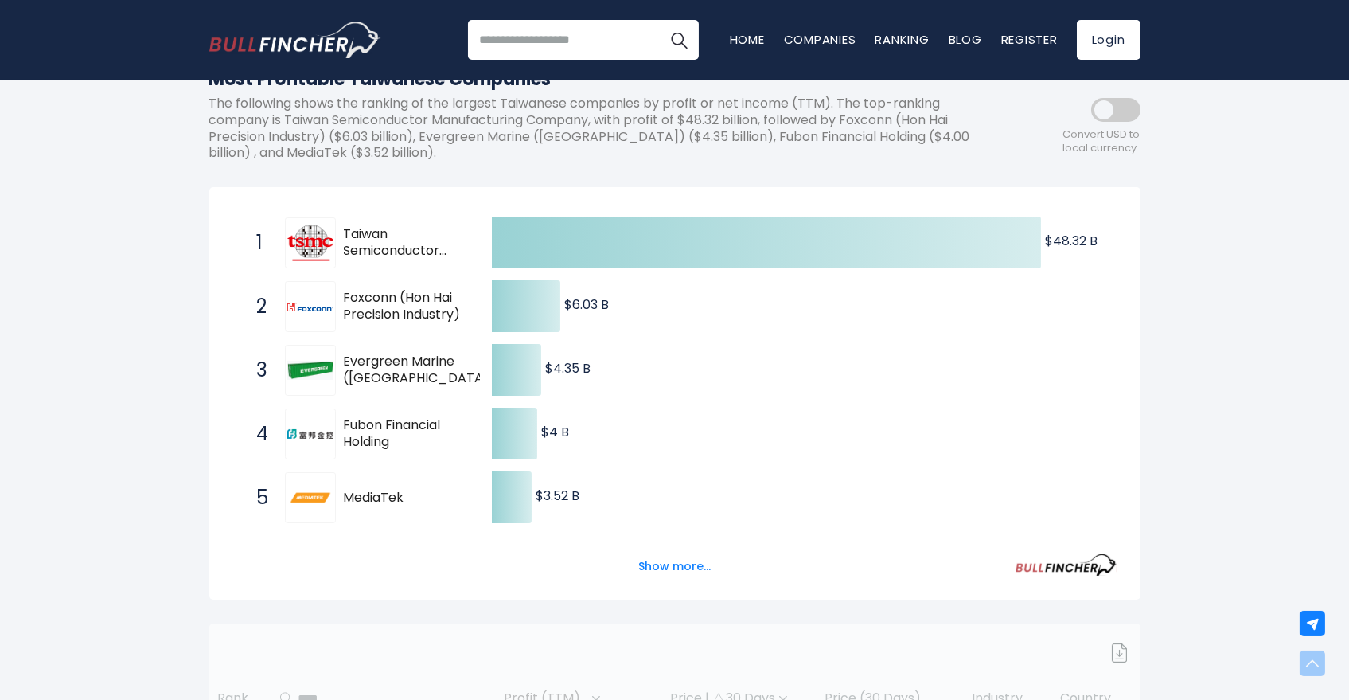
scroll to position [442, 0]
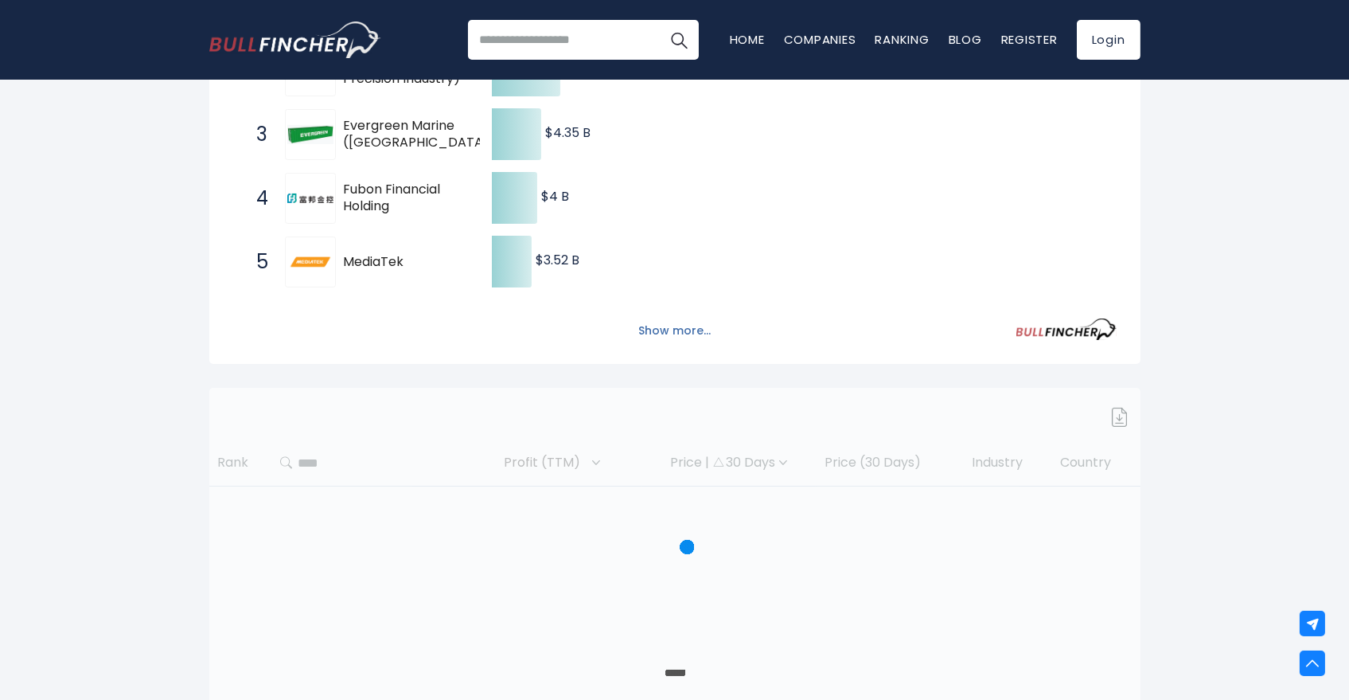
click at [658, 334] on button "Show more..." at bounding box center [675, 331] width 92 height 26
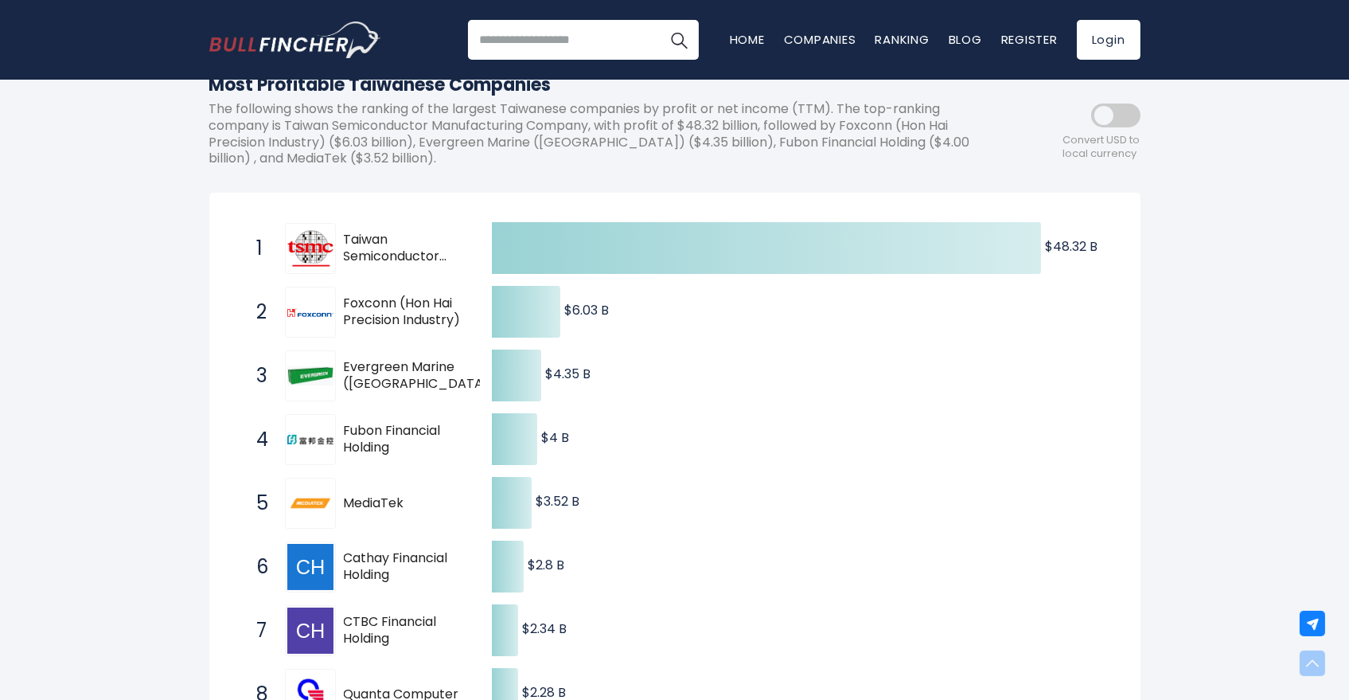
scroll to position [0, 0]
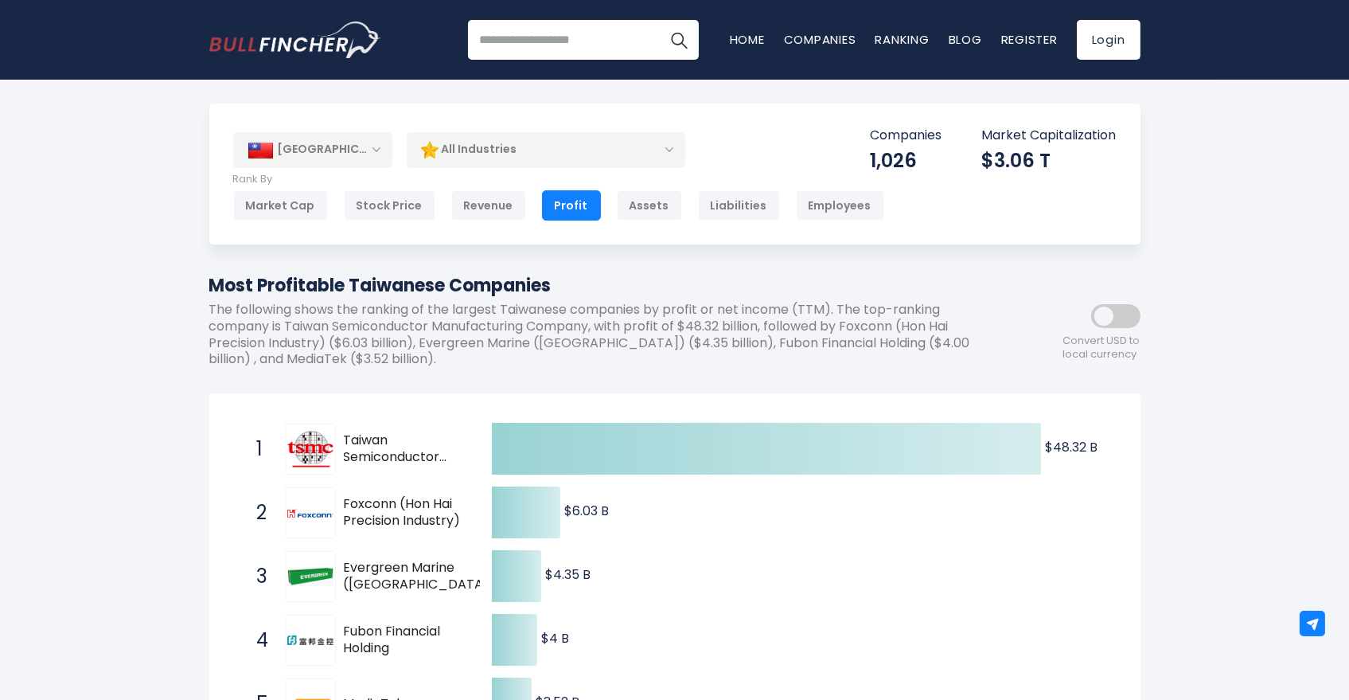
click at [306, 148] on div "[GEOGRAPHIC_DATA]" at bounding box center [312, 149] width 159 height 35
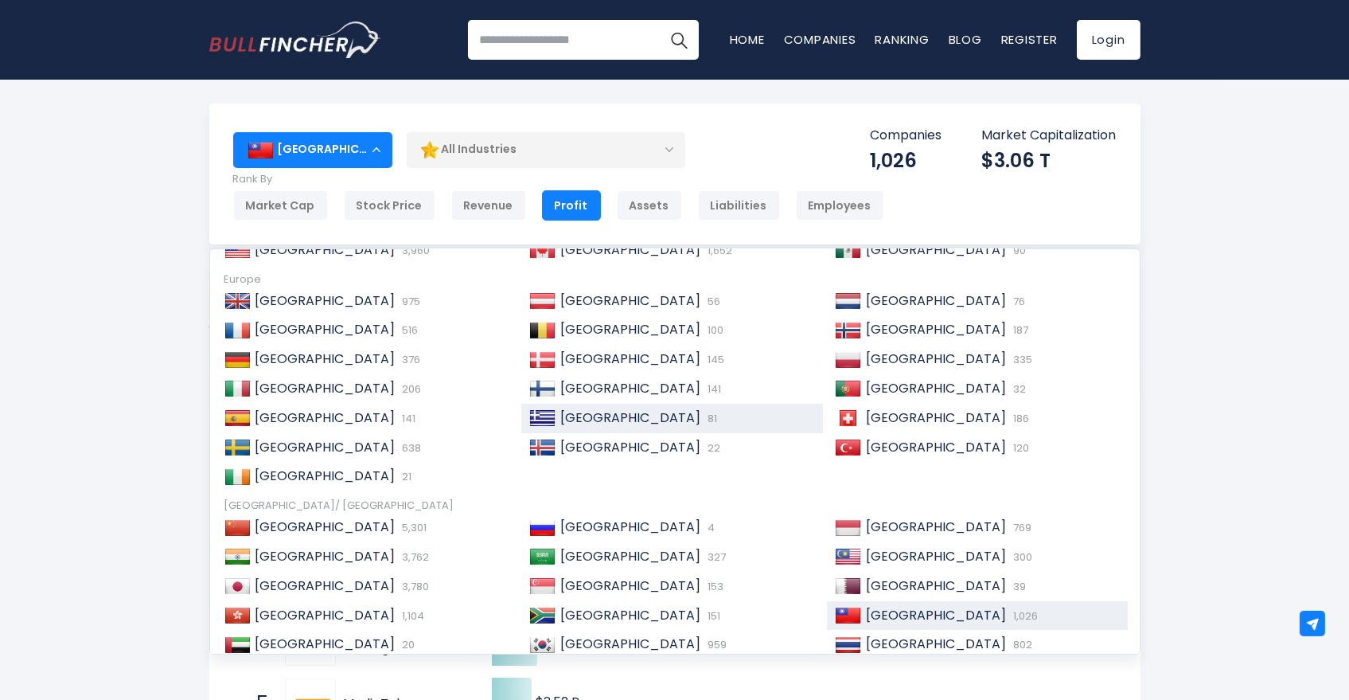
scroll to position [88, 0]
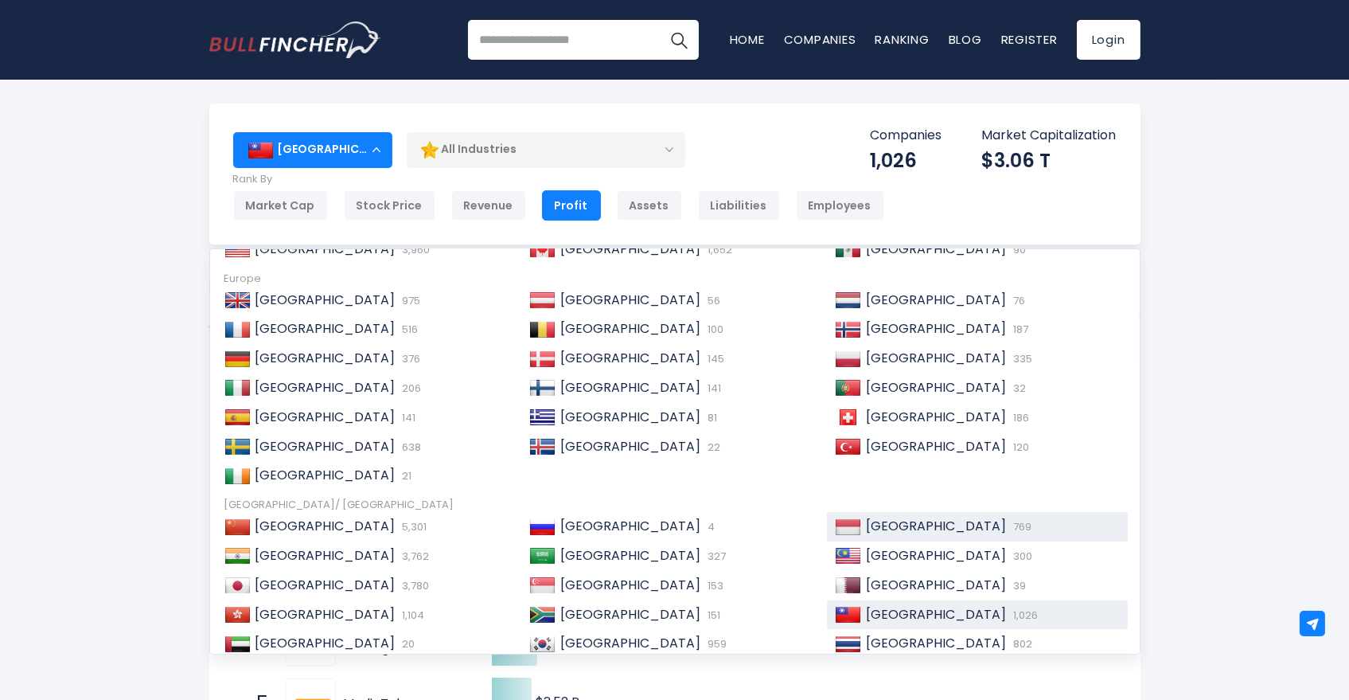
click at [873, 527] on span "[GEOGRAPHIC_DATA]" at bounding box center [936, 526] width 140 height 18
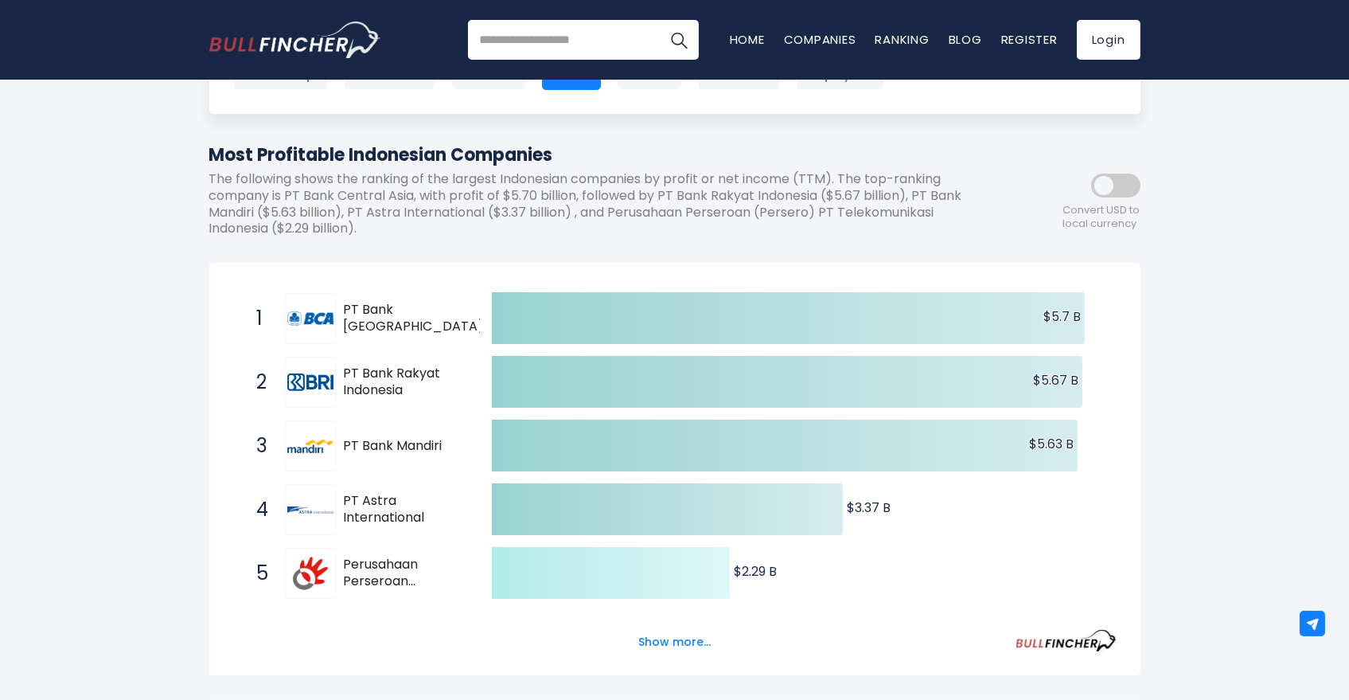
scroll to position [265, 0]
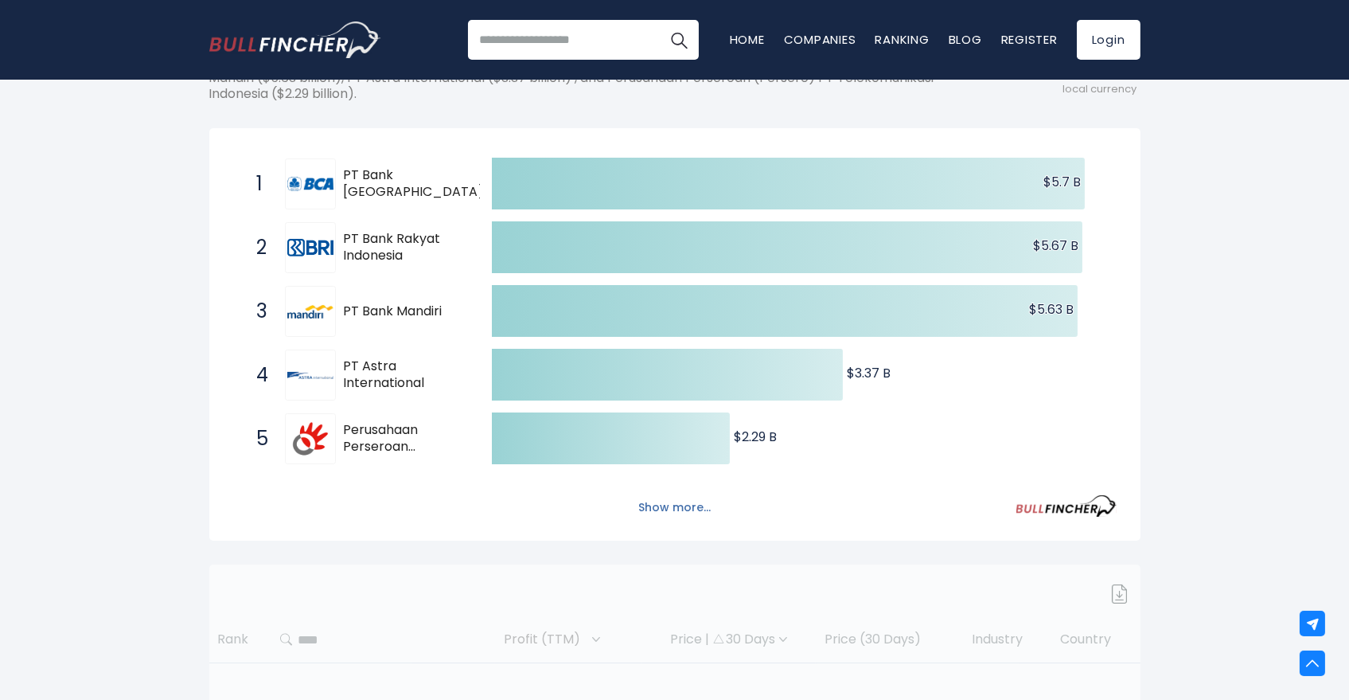
click at [647, 510] on button "Show more..." at bounding box center [675, 507] width 92 height 26
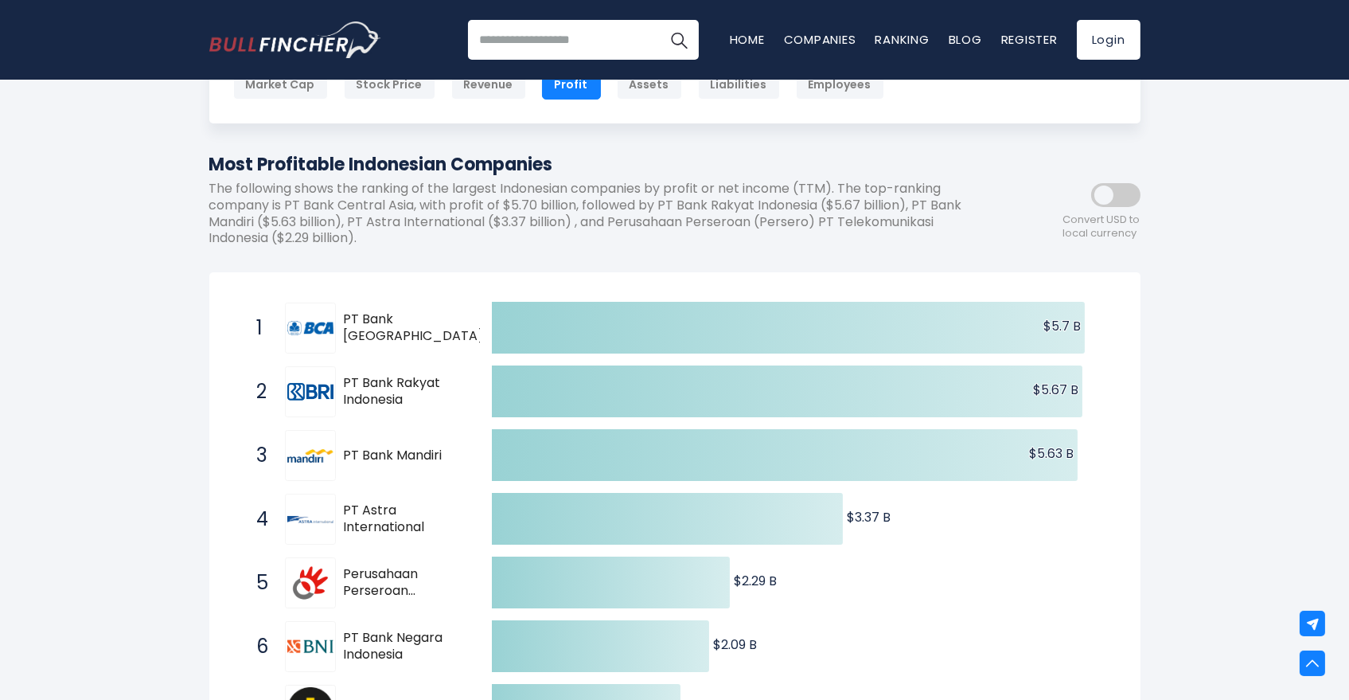
scroll to position [0, 0]
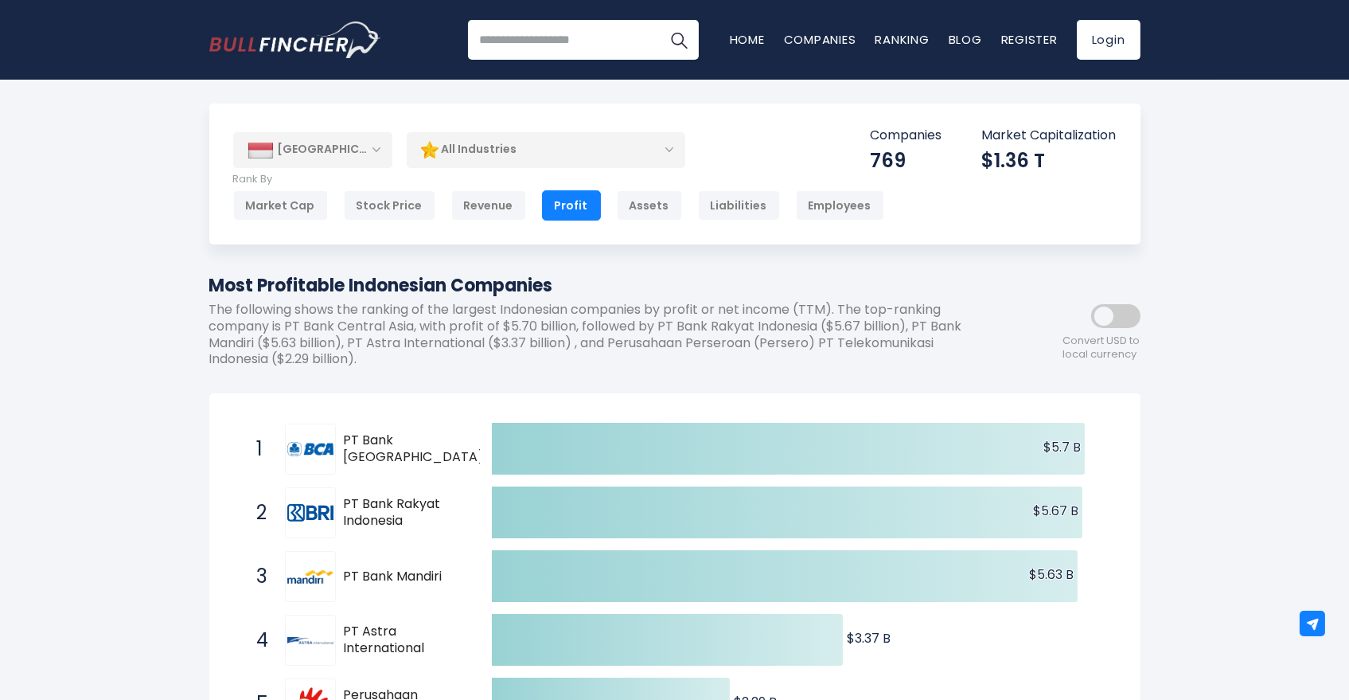
drag, startPoint x: 475, startPoint y: 205, endPoint x: 498, endPoint y: 260, distance: 59.3
click at [475, 205] on div "Revenue" at bounding box center [488, 205] width 75 height 30
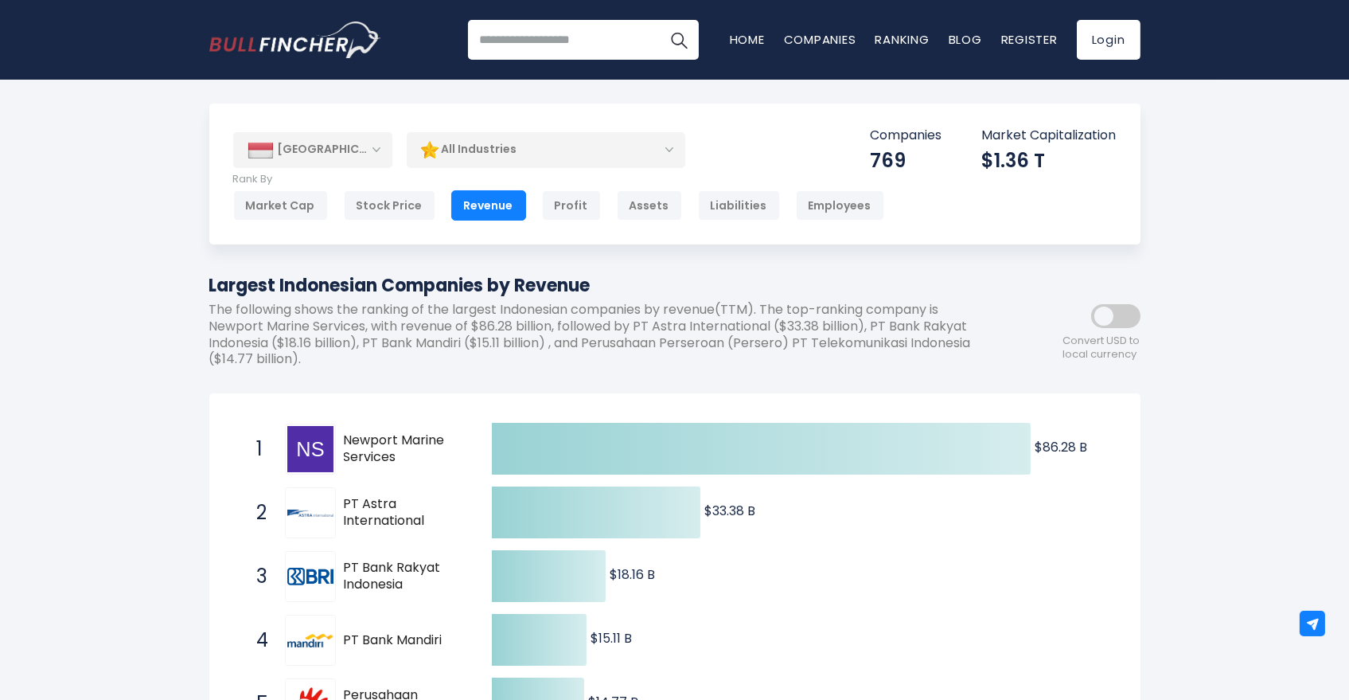
click at [340, 148] on div "[GEOGRAPHIC_DATA]" at bounding box center [312, 149] width 159 height 35
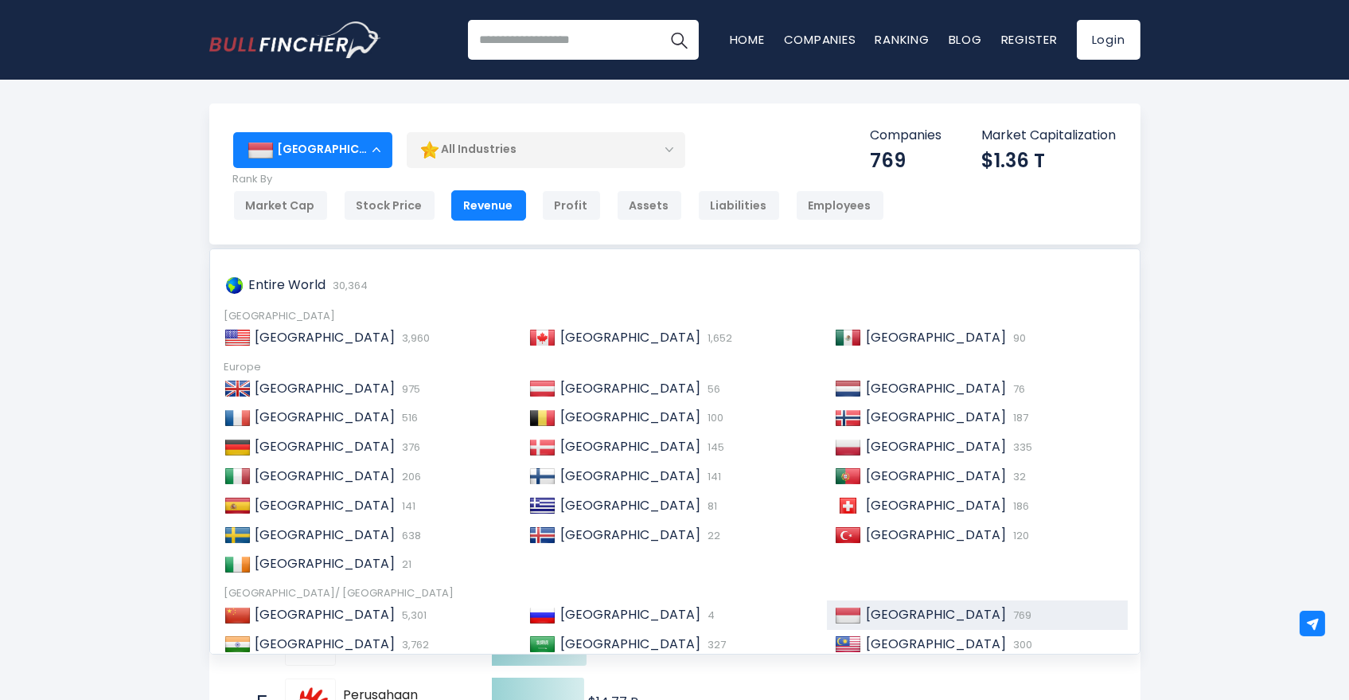
click at [312, 155] on div "[GEOGRAPHIC_DATA]" at bounding box center [312, 149] width 159 height 35
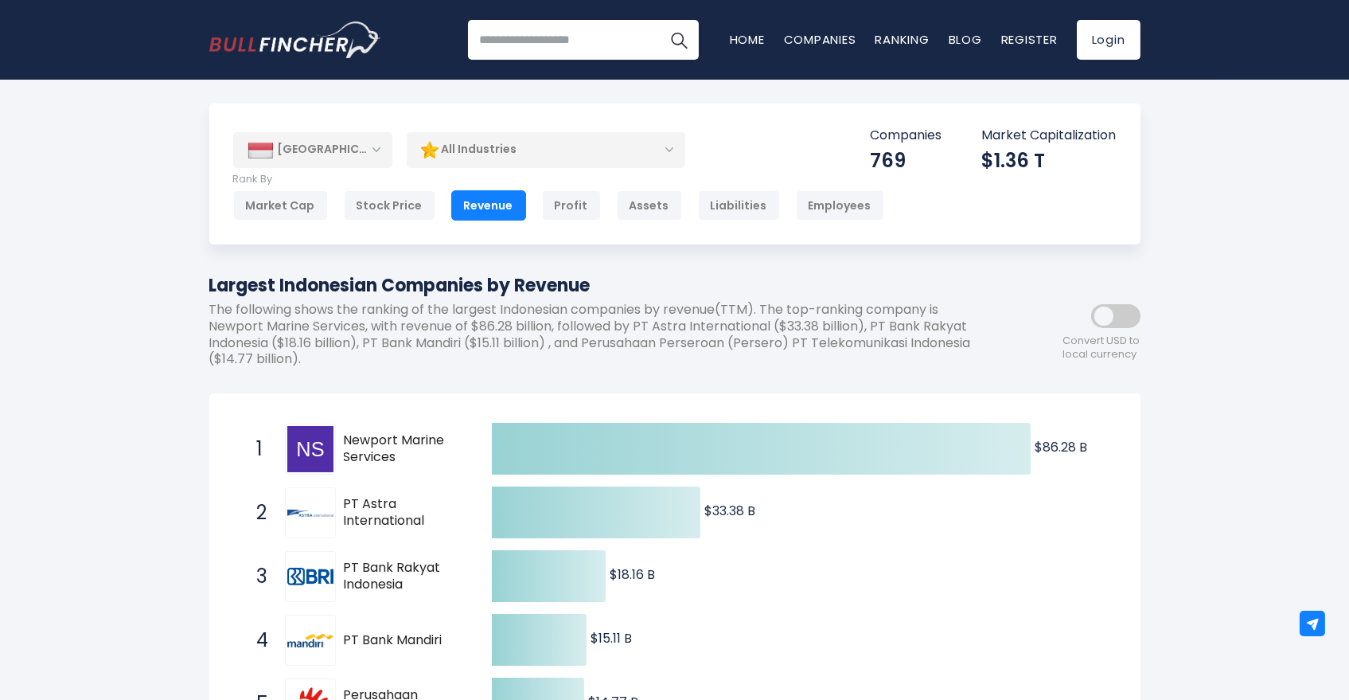
click at [361, 149] on div "[GEOGRAPHIC_DATA]" at bounding box center [312, 149] width 159 height 35
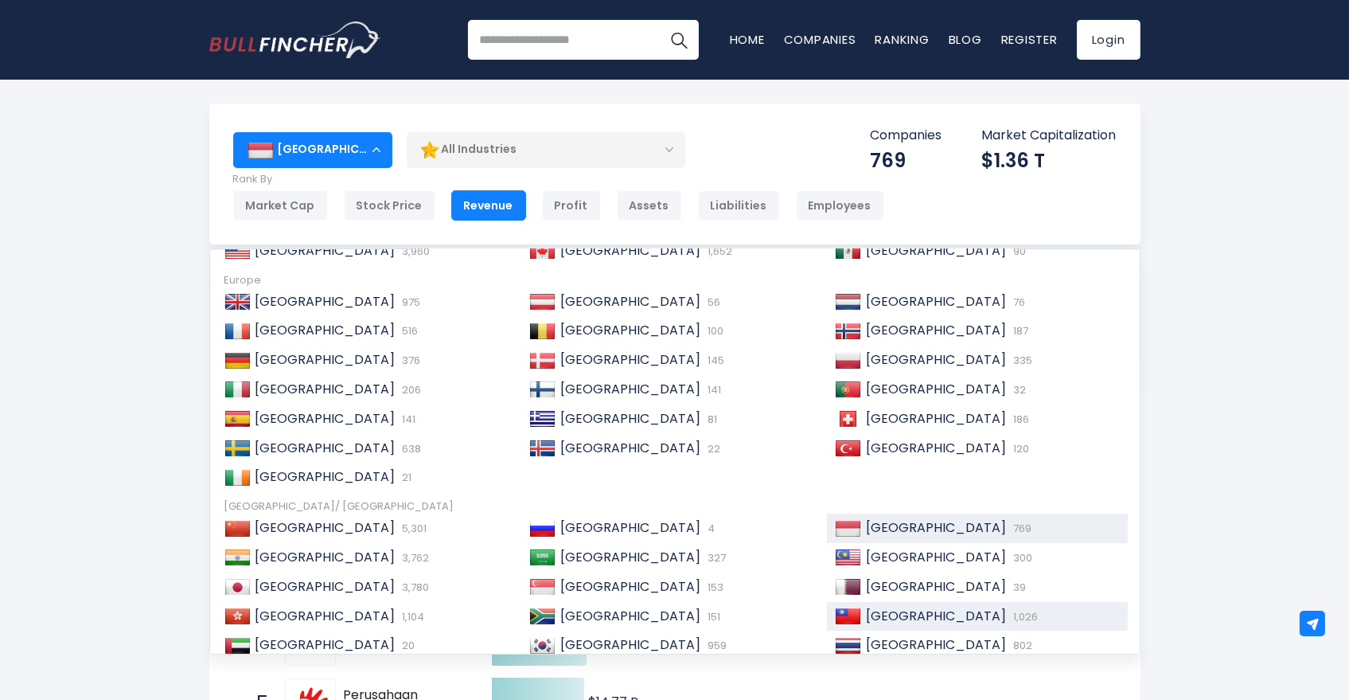
scroll to position [177, 0]
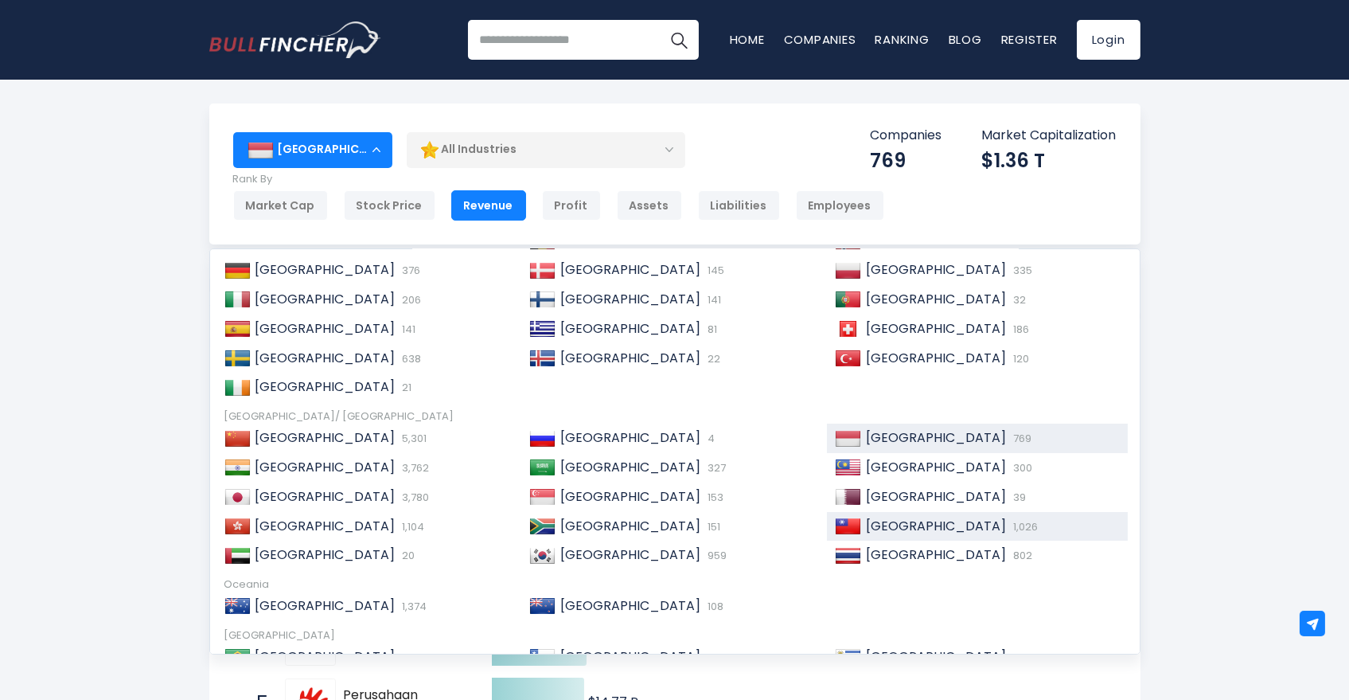
click at [866, 529] on span "[GEOGRAPHIC_DATA]" at bounding box center [936, 526] width 140 height 18
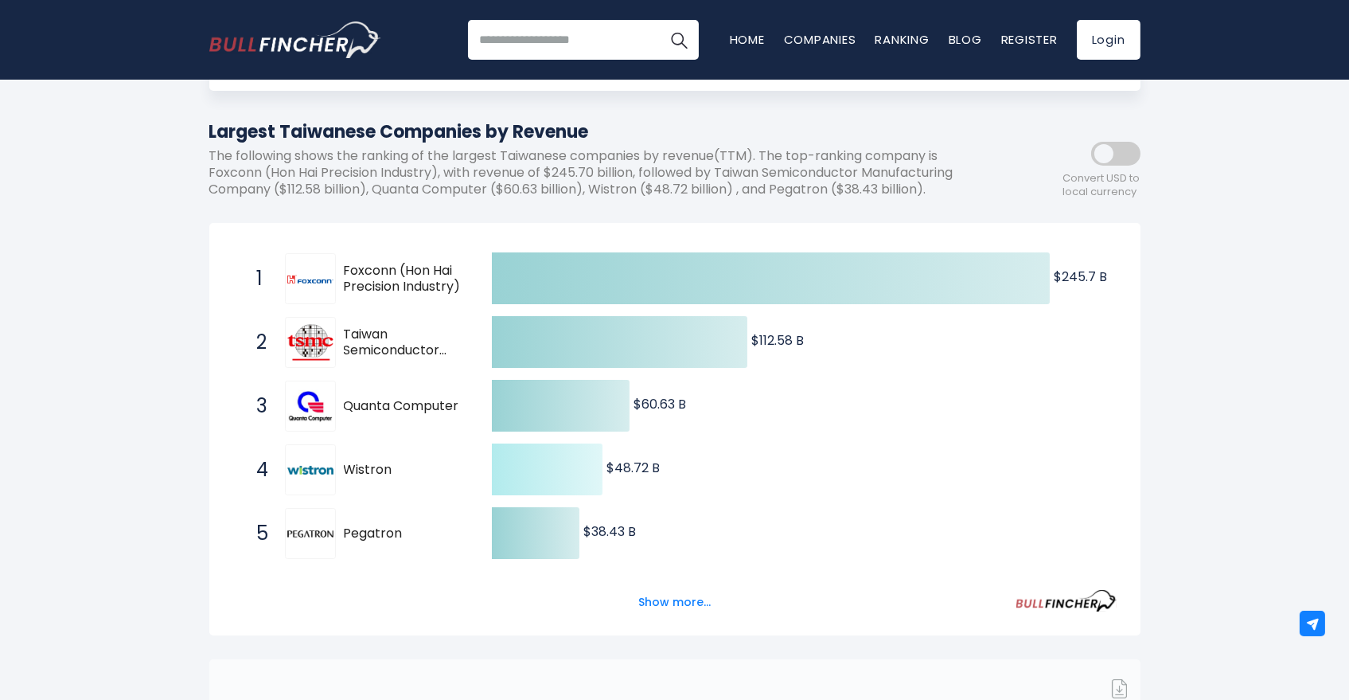
scroll to position [177, 0]
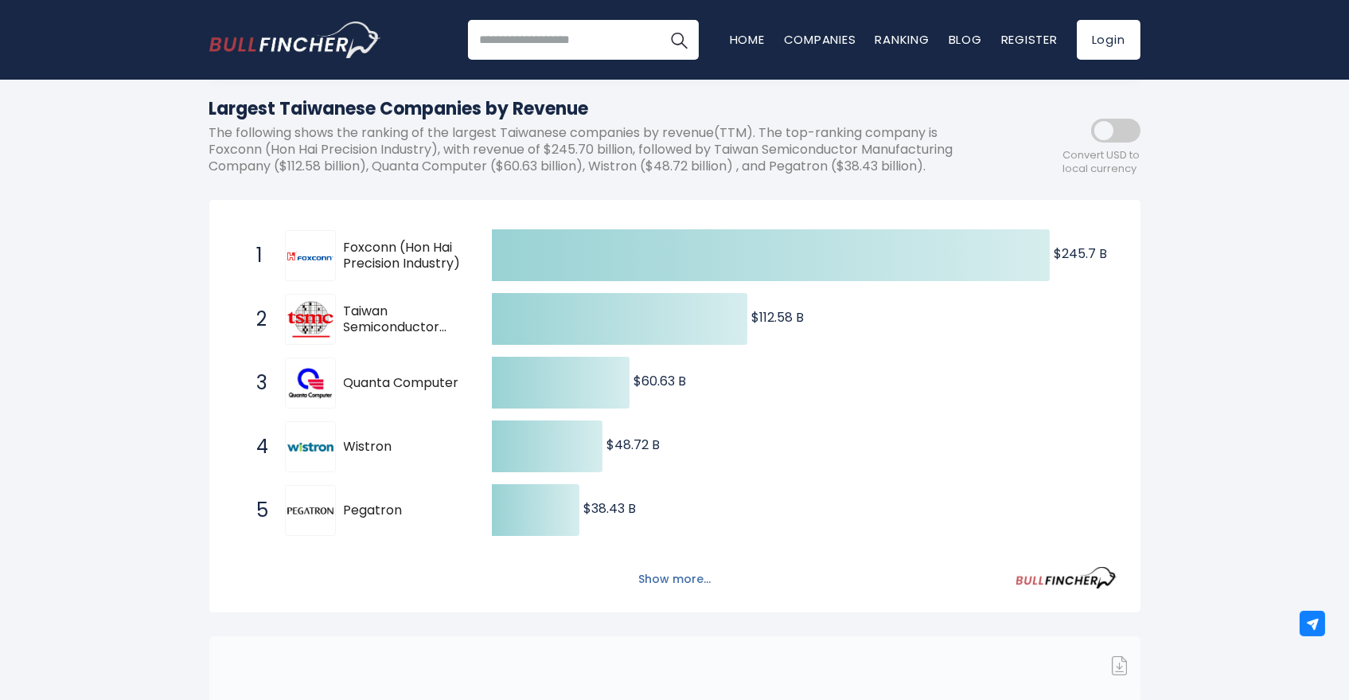
click at [663, 583] on button "Show more..." at bounding box center [675, 579] width 92 height 26
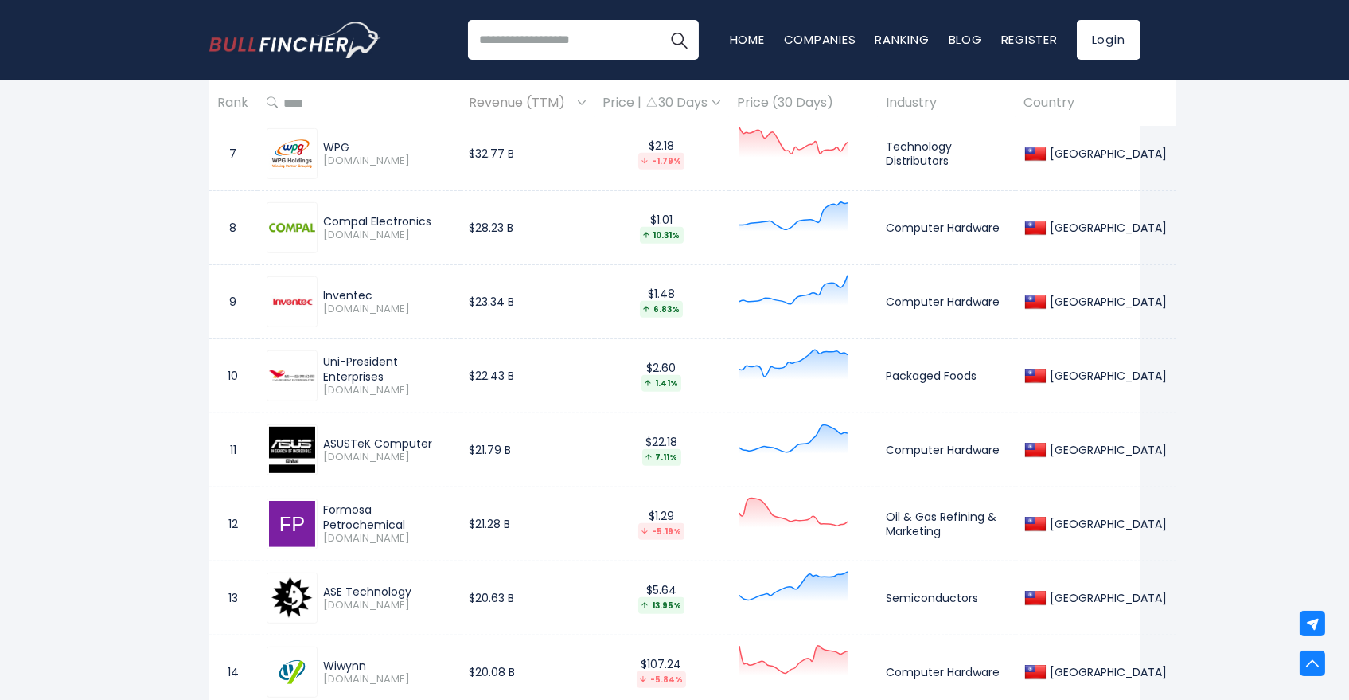
scroll to position [1326, 0]
